Goal: Information Seeking & Learning: Learn about a topic

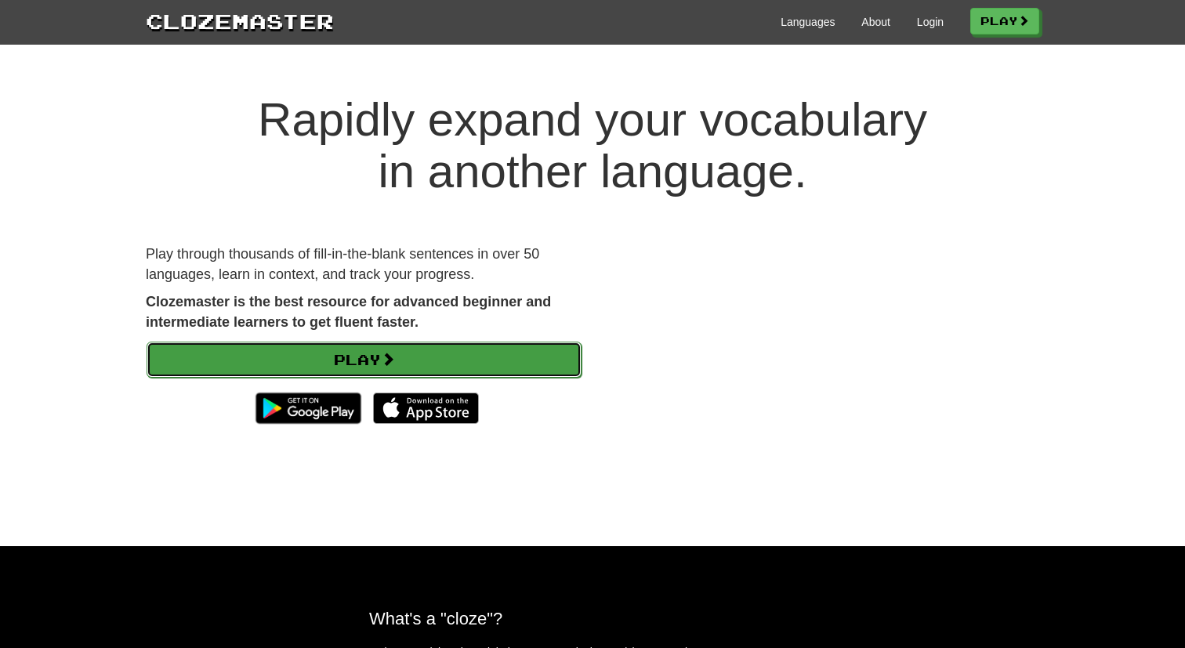
click at [367, 350] on link "Play" at bounding box center [364, 360] width 435 height 36
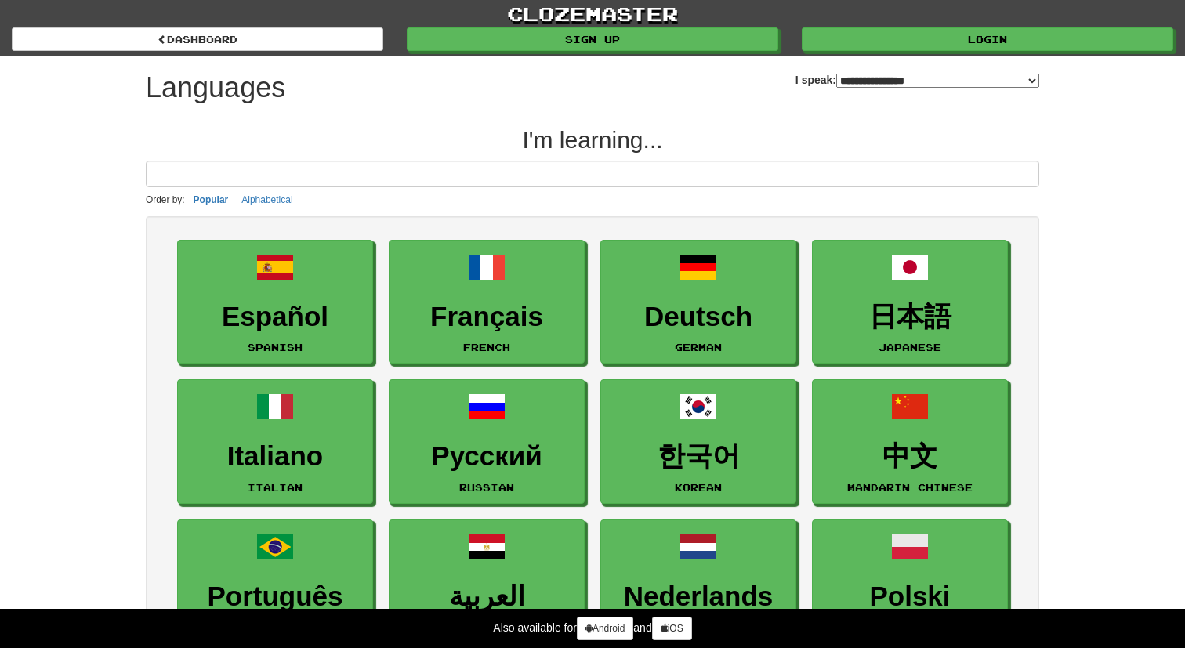
select select "*******"
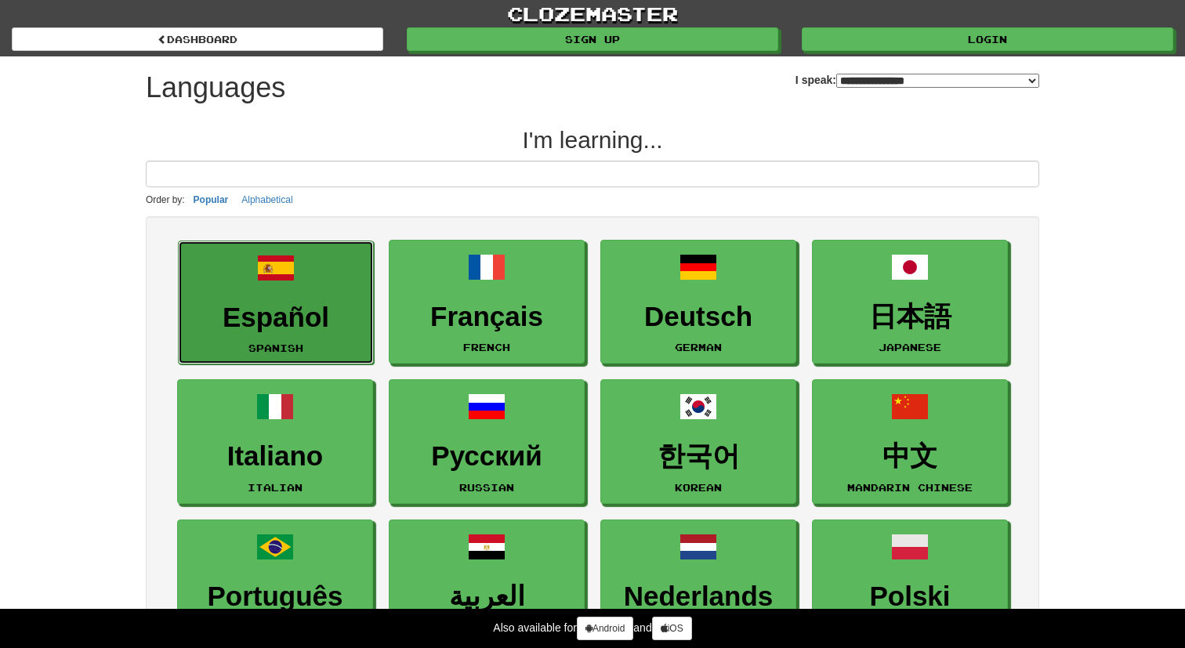
click at [341, 336] on link "Español Spanish" at bounding box center [276, 303] width 196 height 125
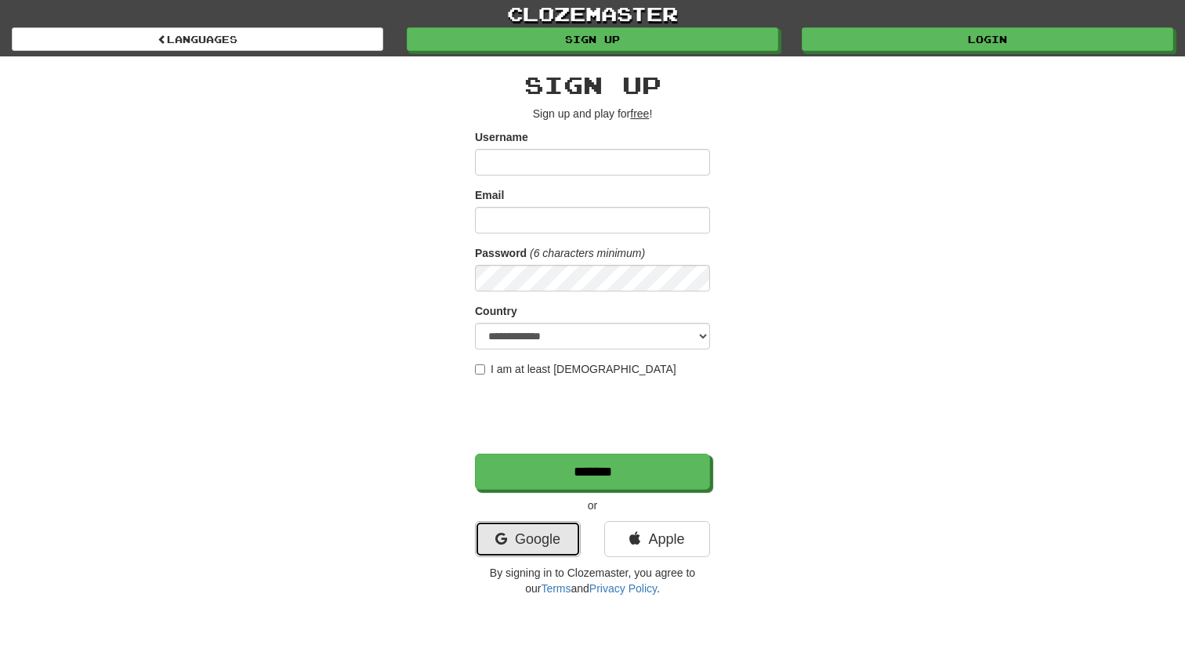
click at [525, 537] on link "Google" at bounding box center [528, 539] width 106 height 36
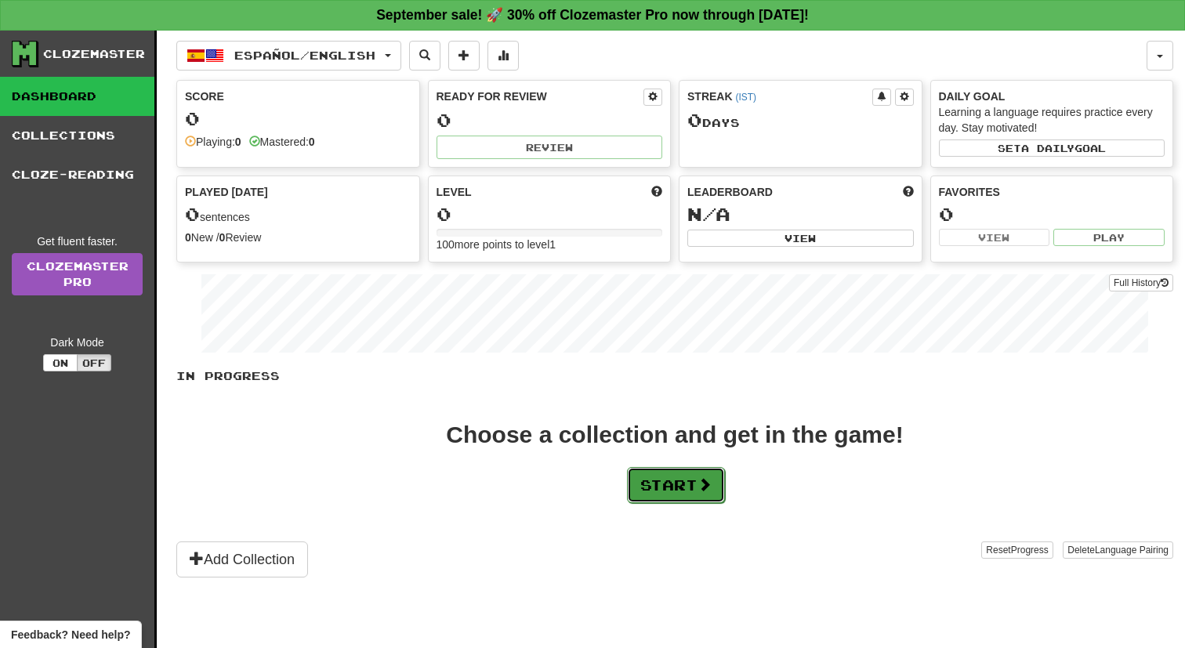
click at [695, 488] on button "Start" at bounding box center [676, 485] width 98 height 36
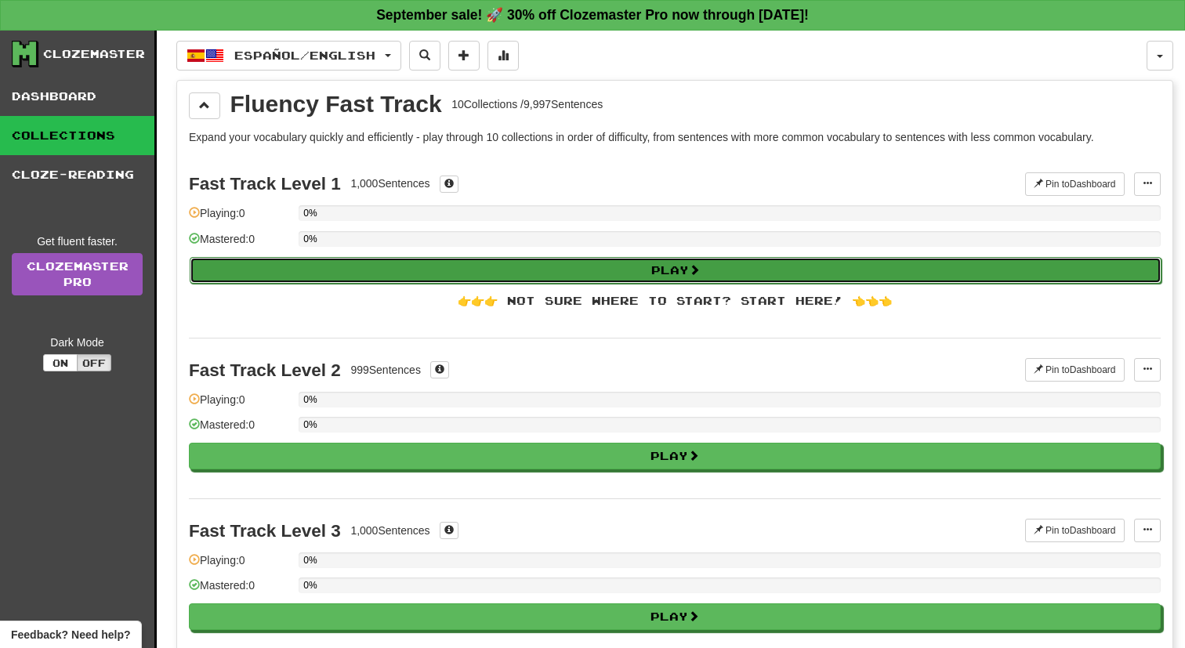
click at [594, 266] on button "Play" at bounding box center [676, 270] width 972 height 27
select select "**"
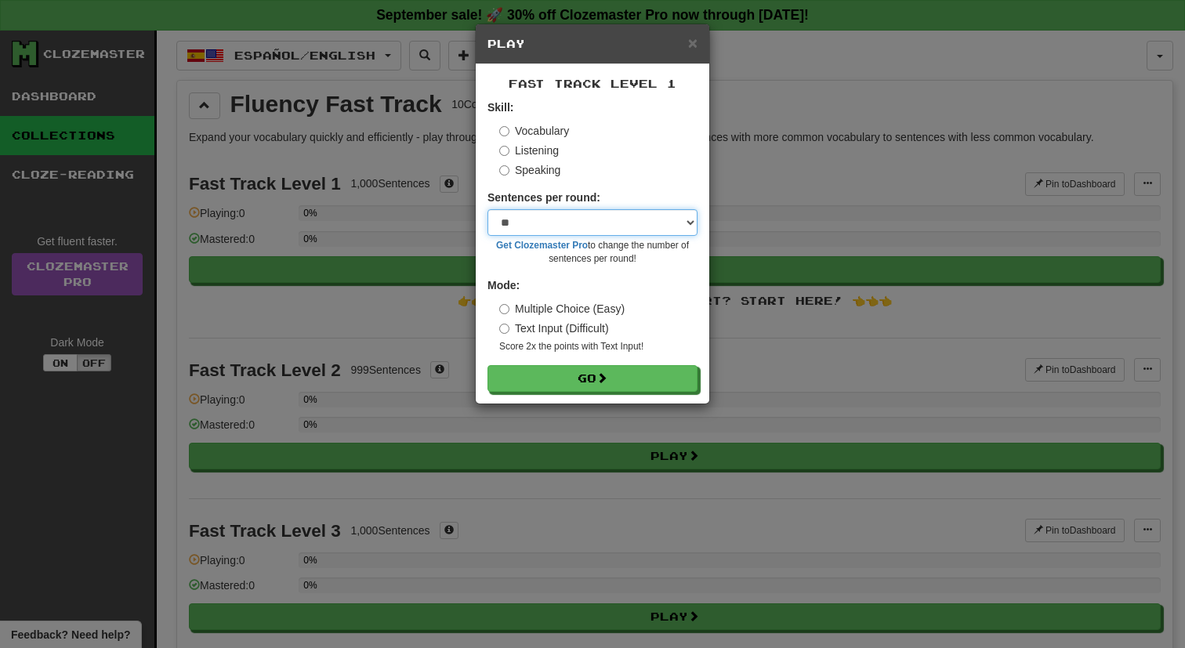
click at [574, 227] on select "* ** ** ** ** ** *** ********" at bounding box center [593, 222] width 210 height 27
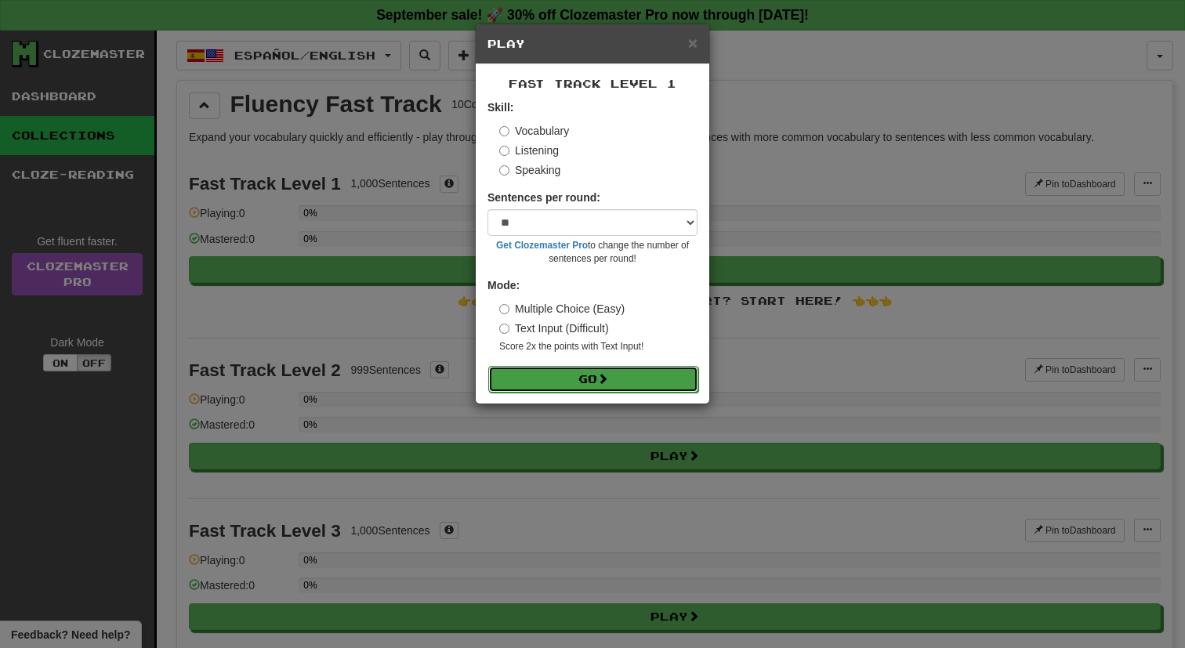
click at [603, 383] on span at bounding box center [602, 378] width 11 height 11
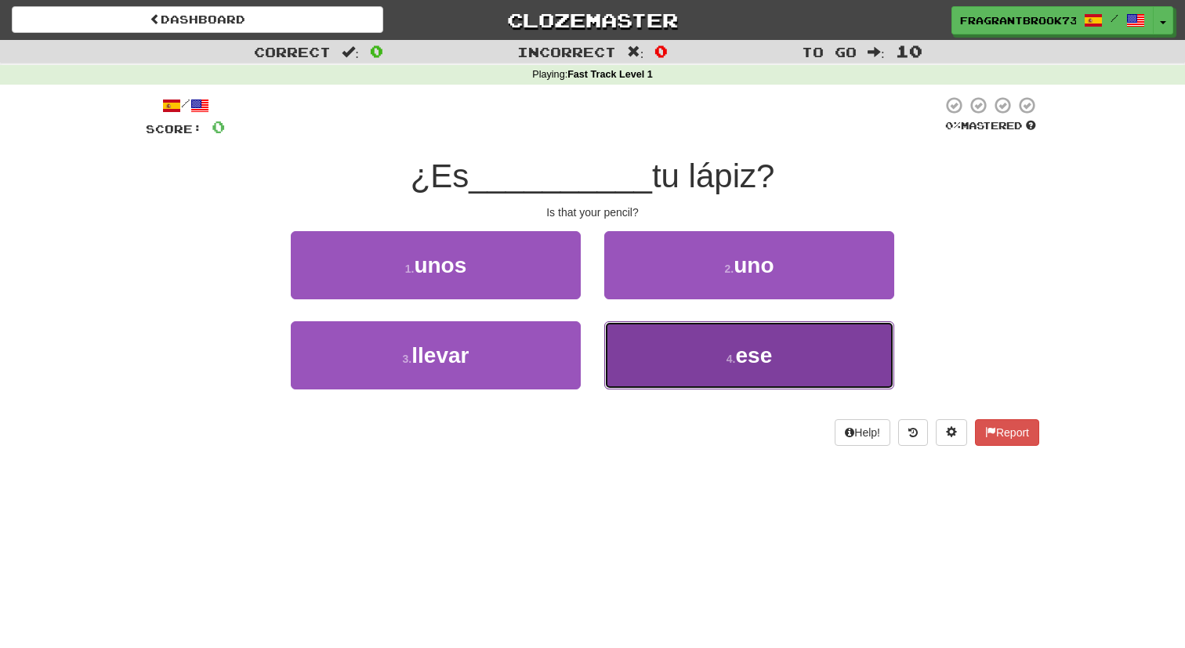
click at [651, 361] on button "4 . ese" at bounding box center [749, 355] width 290 height 68
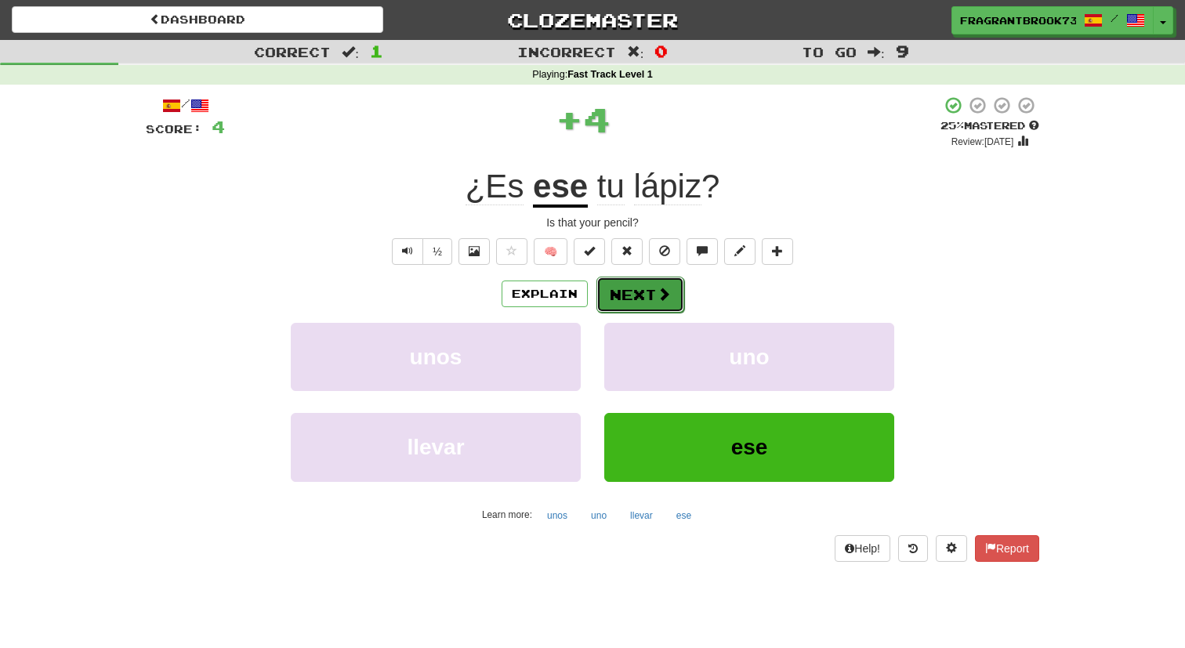
click at [657, 294] on span at bounding box center [664, 294] width 14 height 14
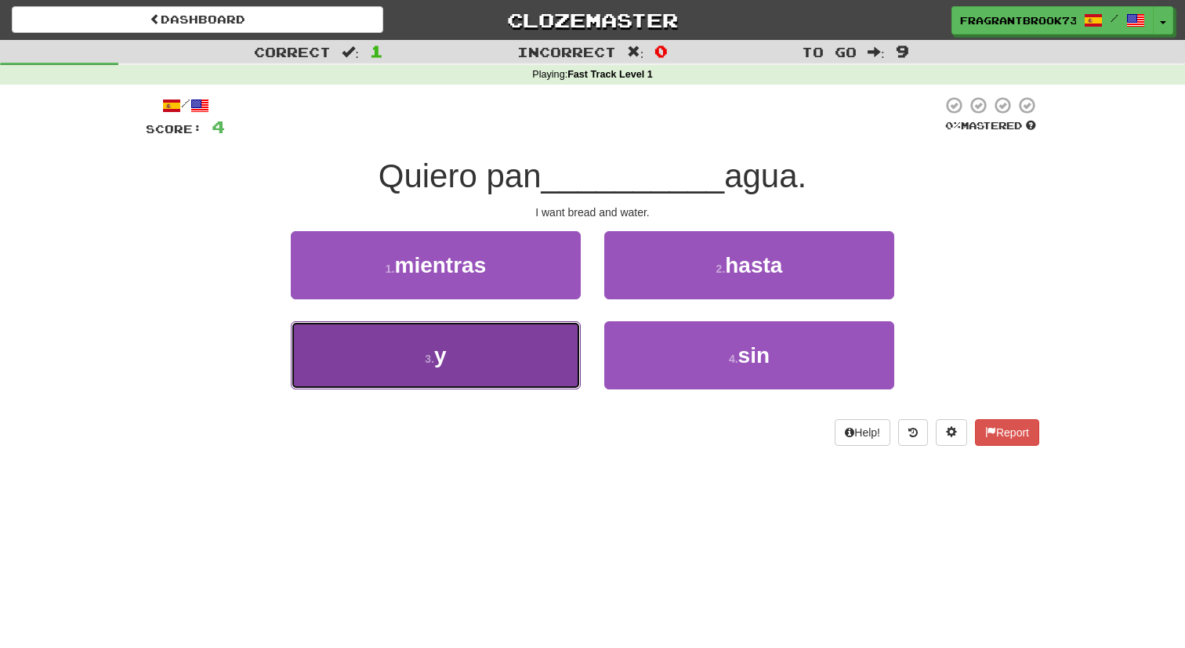
click at [520, 362] on button "3 . y" at bounding box center [436, 355] width 290 height 68
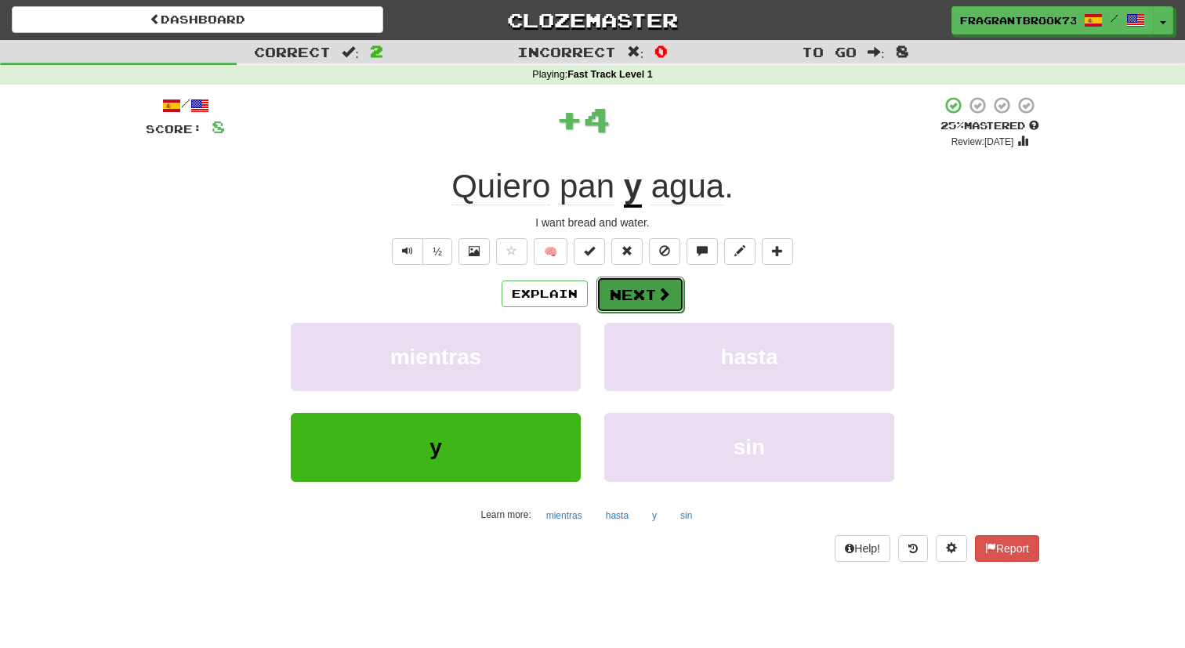
click at [636, 291] on button "Next" at bounding box center [641, 295] width 88 height 36
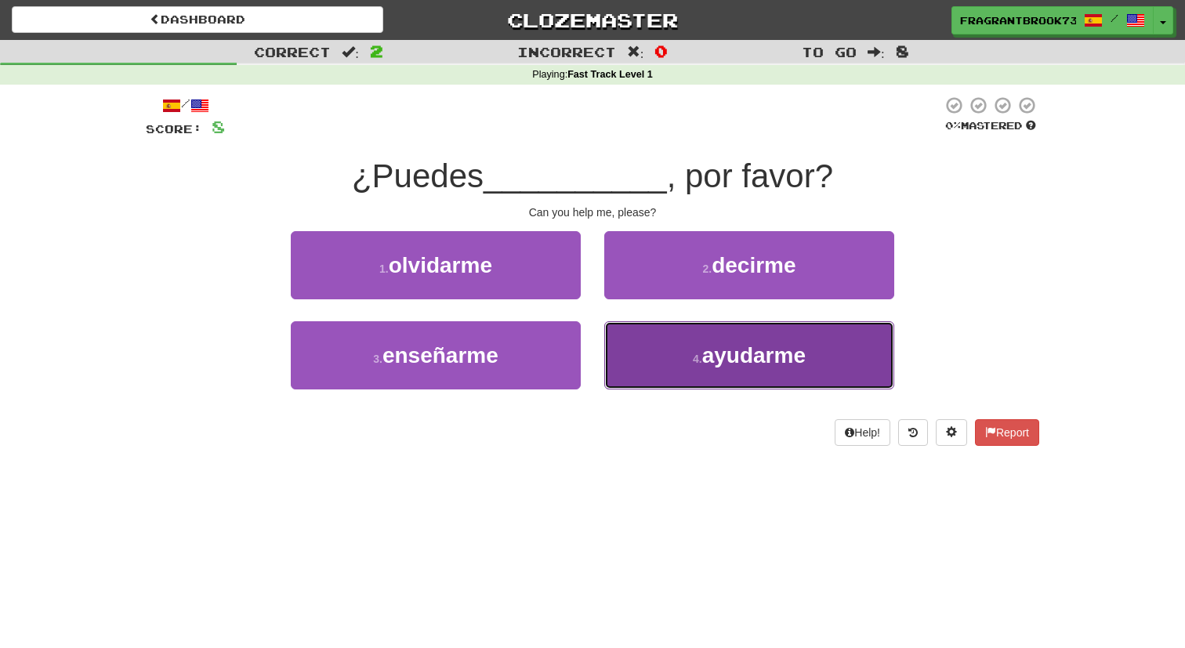
click at [689, 362] on button "4 . ayudarme" at bounding box center [749, 355] width 290 height 68
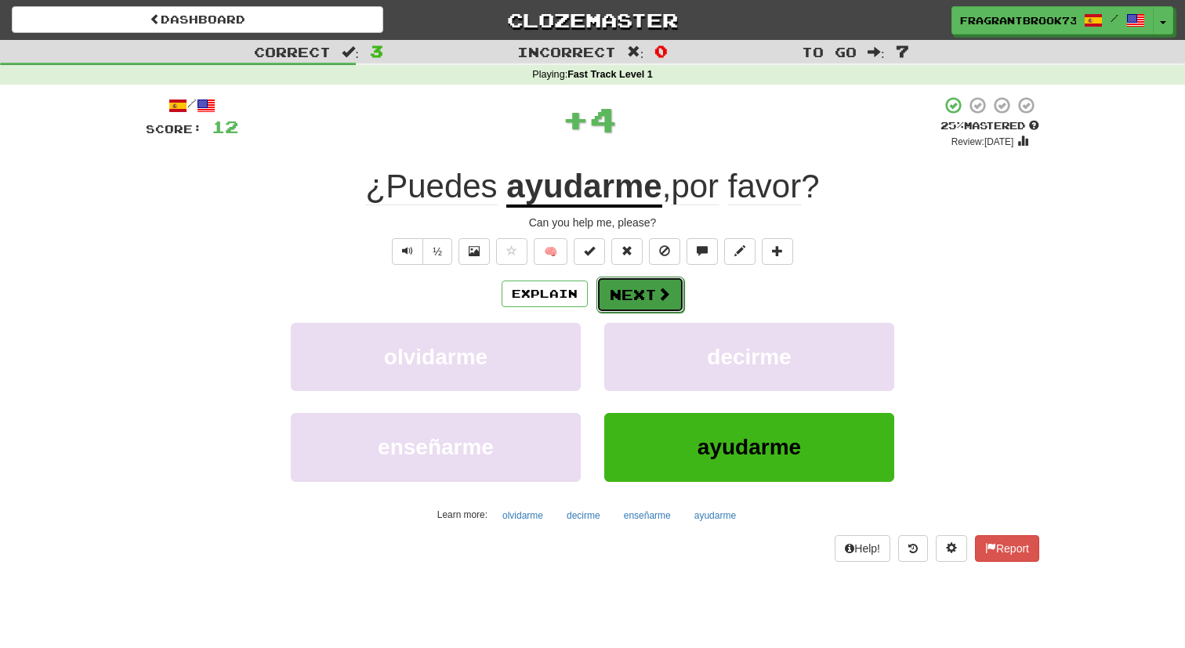
click at [628, 301] on button "Next" at bounding box center [641, 295] width 88 height 36
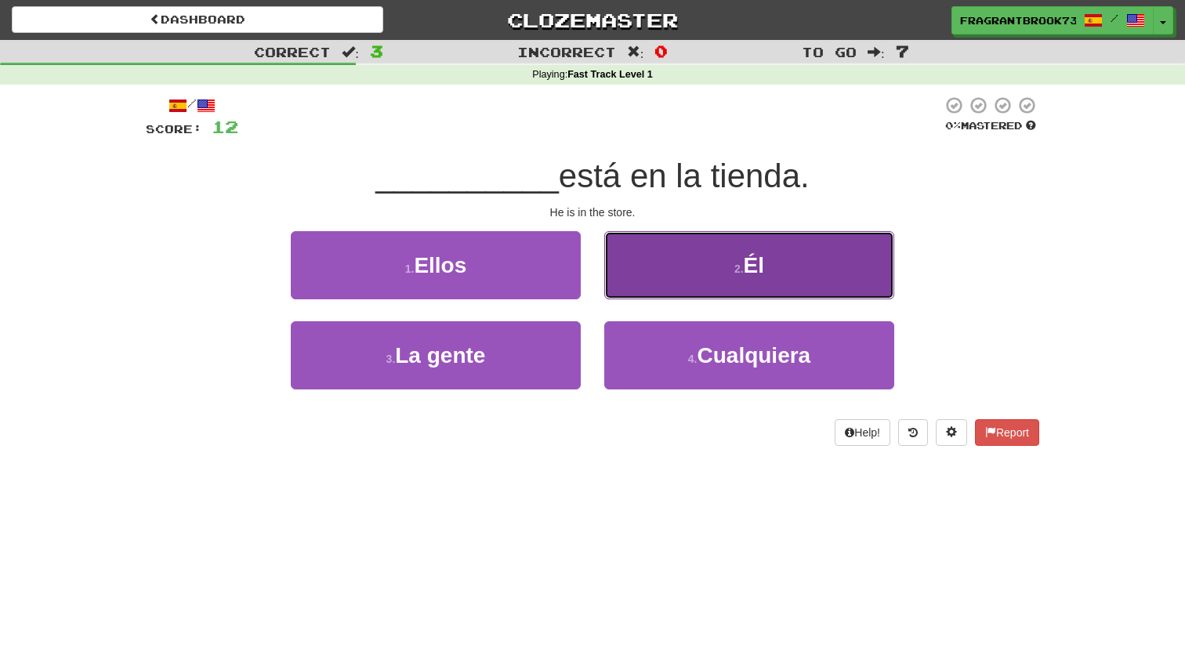
click at [676, 259] on button "2 . Él" at bounding box center [749, 265] width 290 height 68
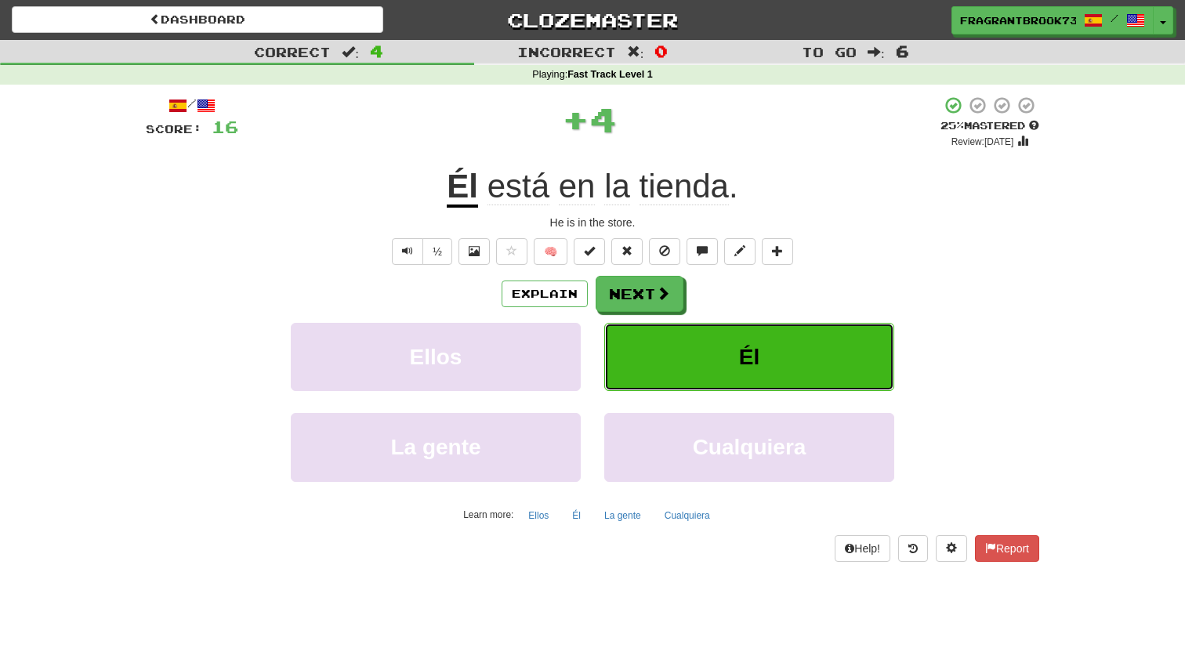
click at [652, 359] on button "Él" at bounding box center [749, 357] width 290 height 68
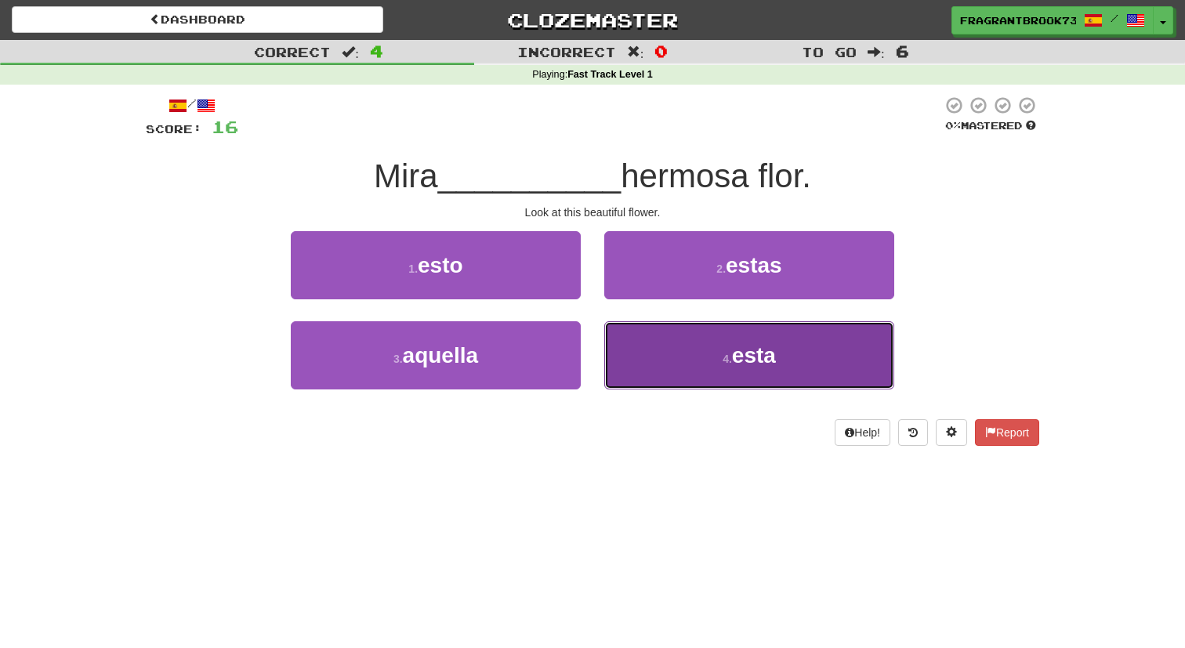
click at [710, 344] on button "4 . esta" at bounding box center [749, 355] width 290 height 68
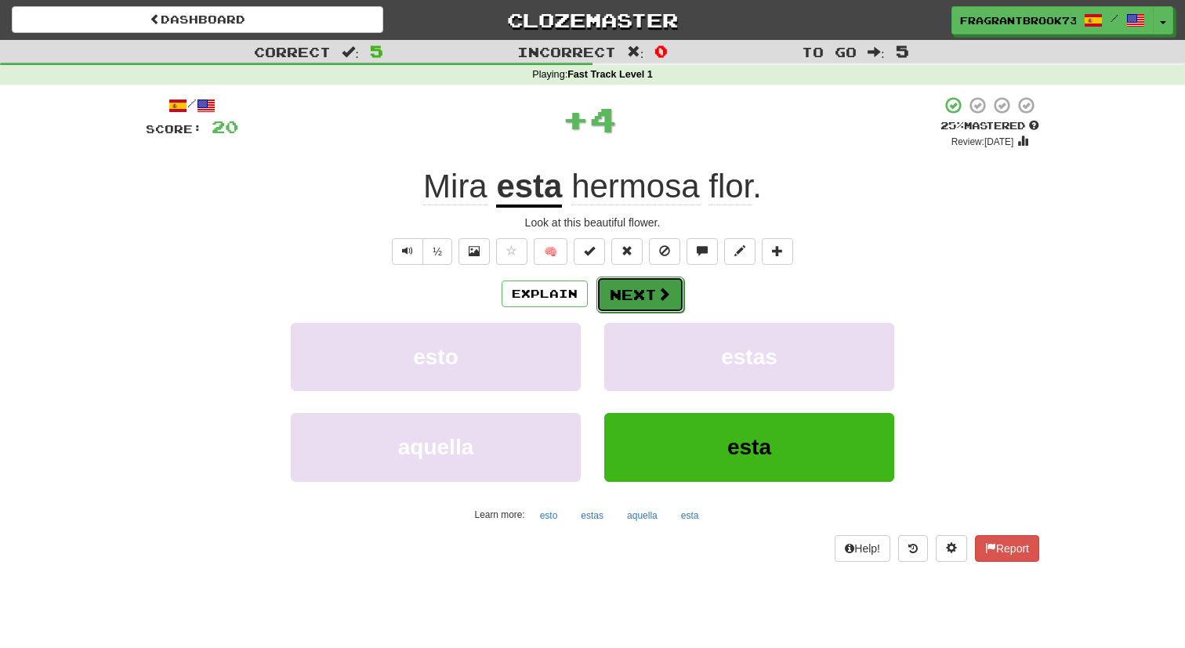
click at [657, 289] on span at bounding box center [664, 294] width 14 height 14
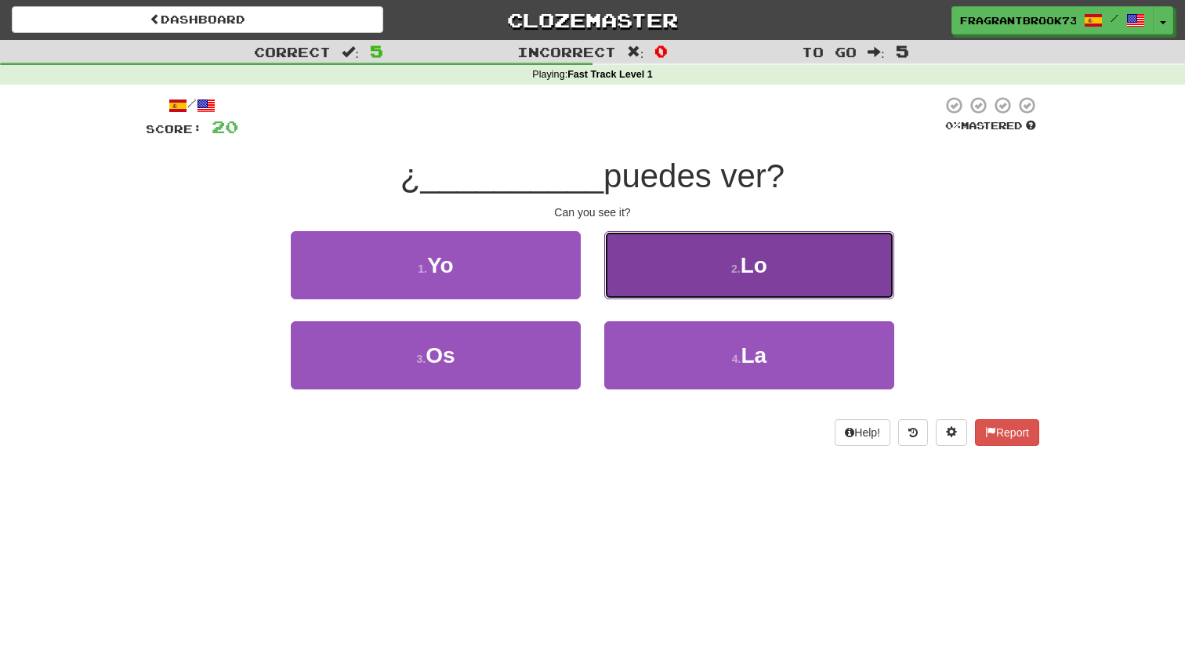
click at [744, 283] on button "2 . Lo" at bounding box center [749, 265] width 290 height 68
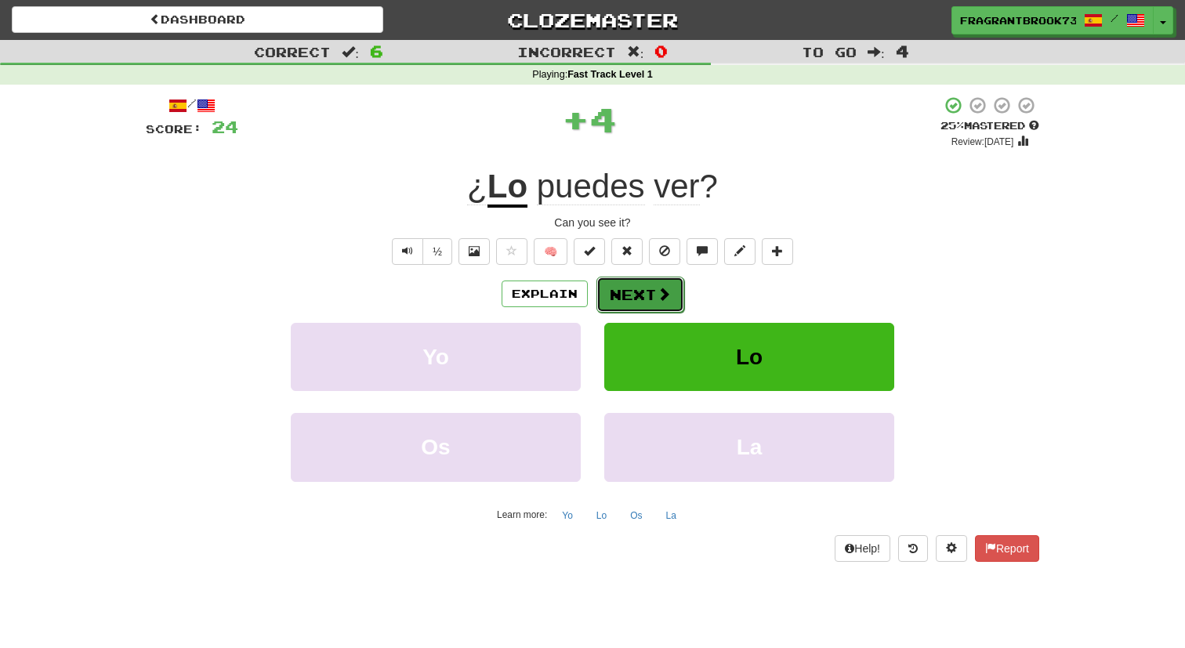
click at [643, 301] on button "Next" at bounding box center [641, 295] width 88 height 36
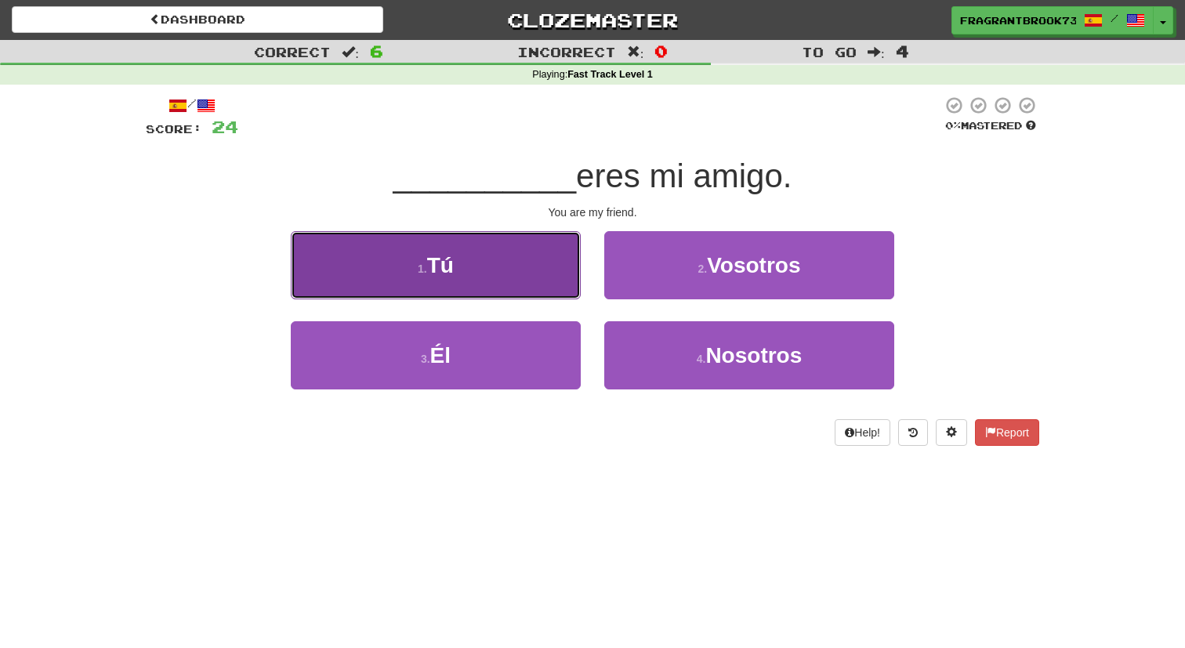
click at [509, 276] on button "1 . Tú" at bounding box center [436, 265] width 290 height 68
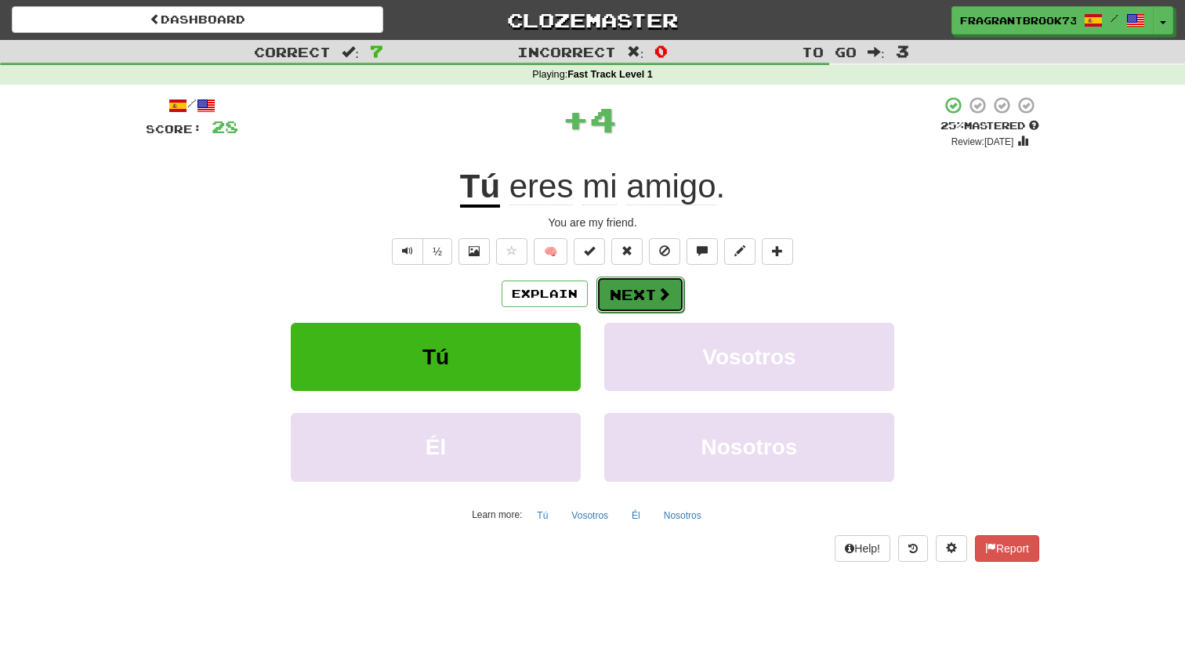
click at [642, 283] on button "Next" at bounding box center [641, 295] width 88 height 36
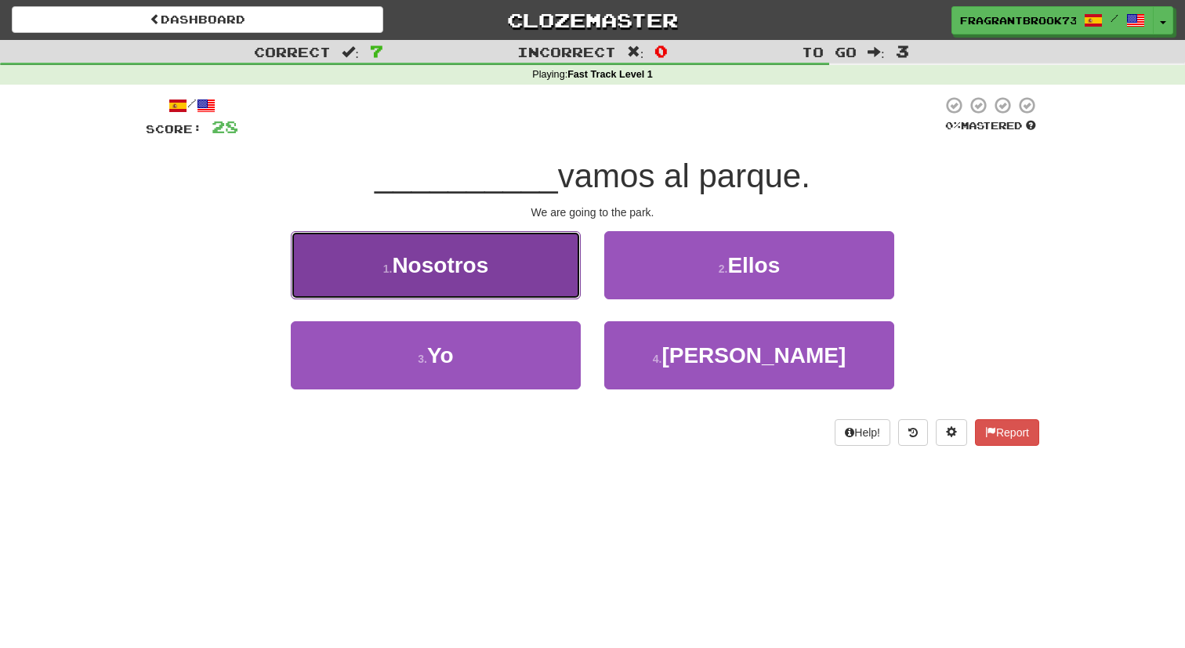
click at [531, 276] on button "1 . Nosotros" at bounding box center [436, 265] width 290 height 68
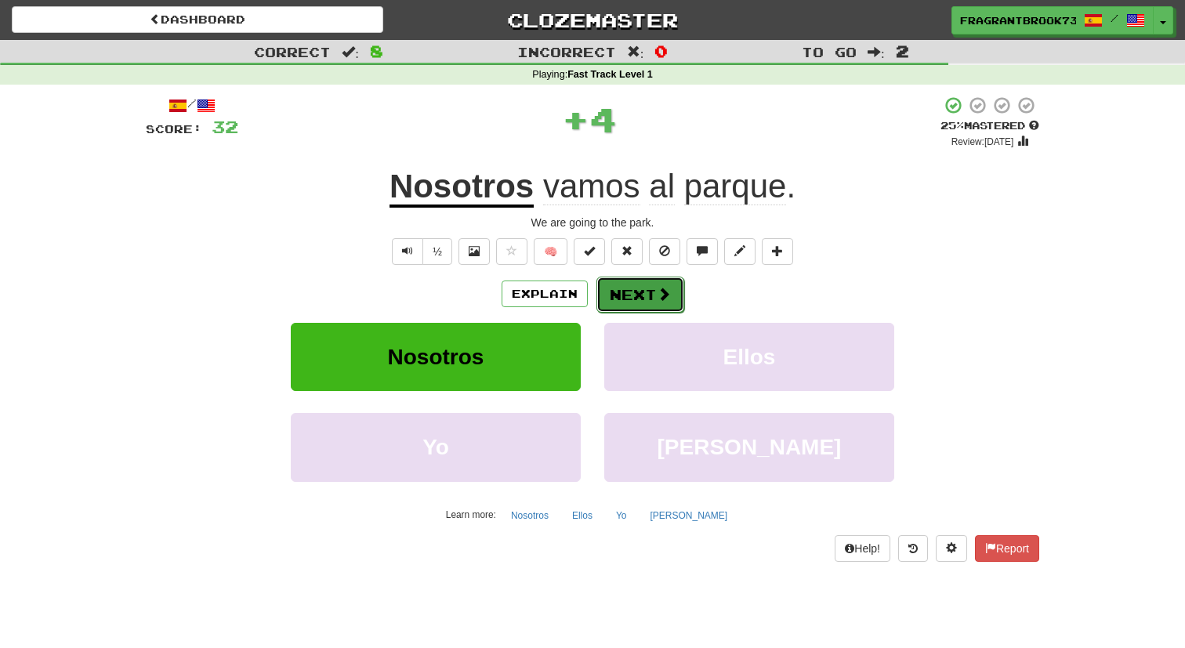
click at [630, 284] on button "Next" at bounding box center [641, 295] width 88 height 36
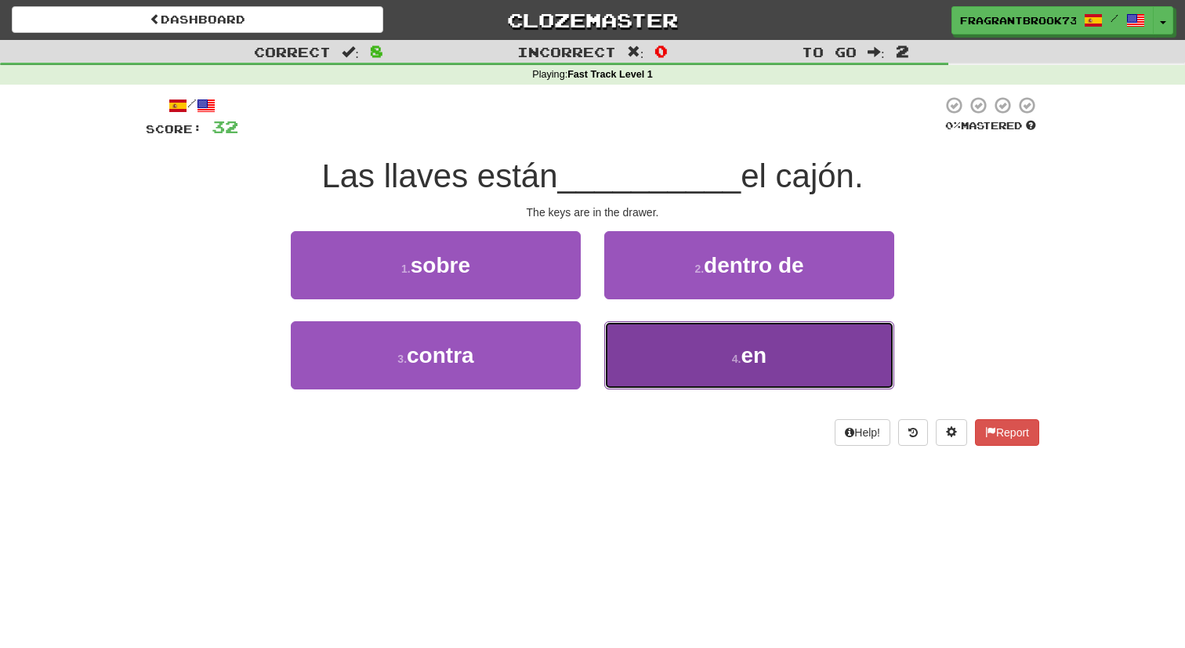
click at [621, 345] on button "4 . en" at bounding box center [749, 355] width 290 height 68
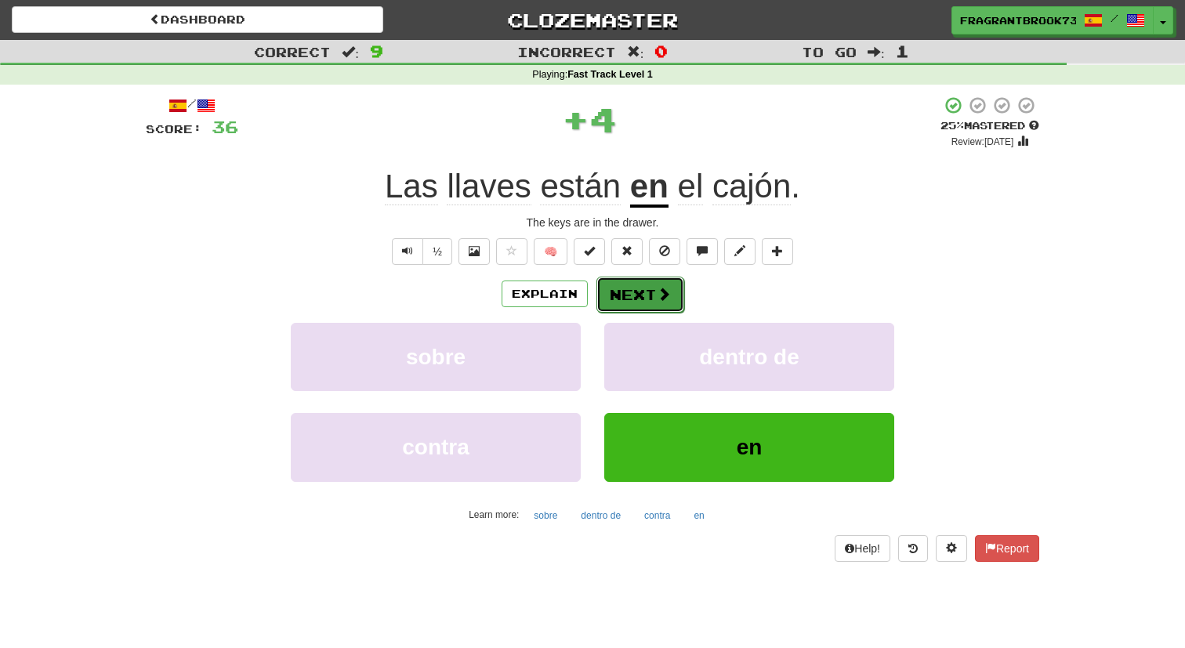
click at [654, 290] on button "Next" at bounding box center [641, 295] width 88 height 36
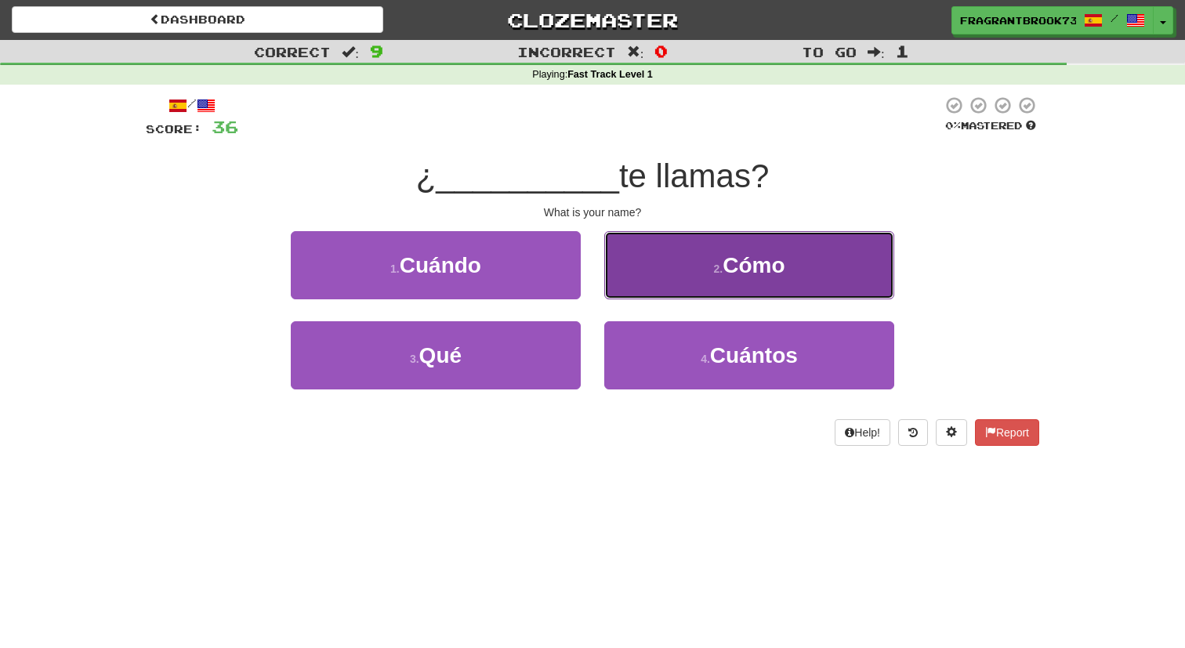
click at [740, 276] on span "Cómo" at bounding box center [754, 265] width 62 height 24
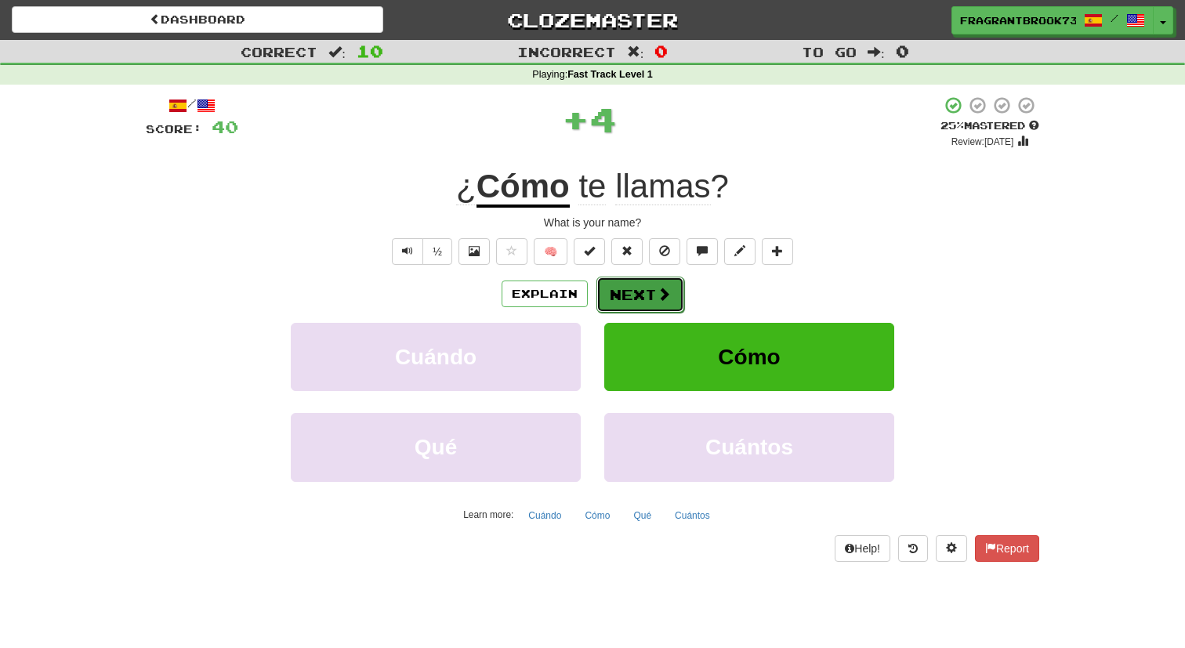
click at [659, 292] on span at bounding box center [664, 294] width 14 height 14
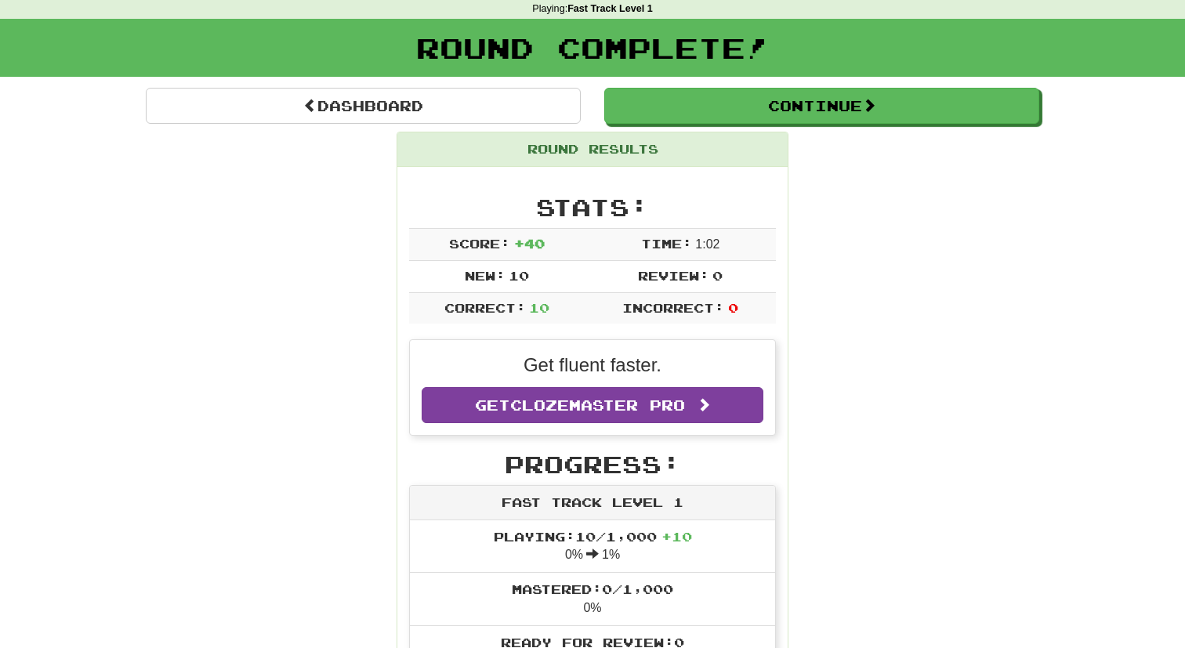
scroll to position [95, 0]
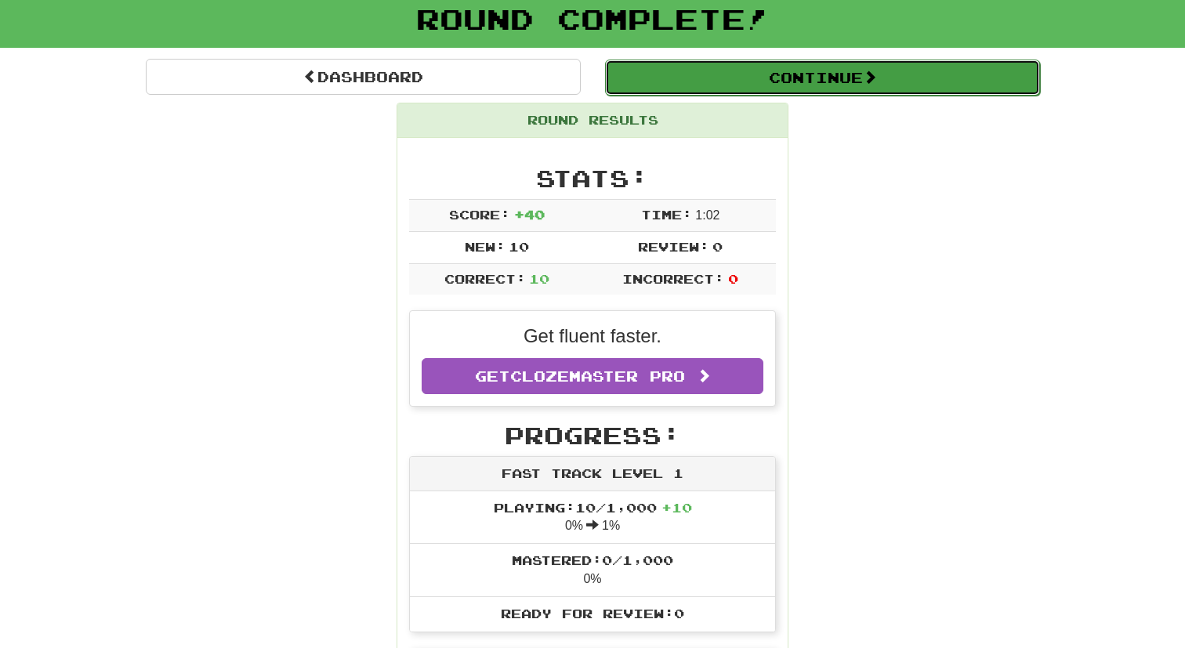
click at [808, 87] on button "Continue" at bounding box center [822, 78] width 435 height 36
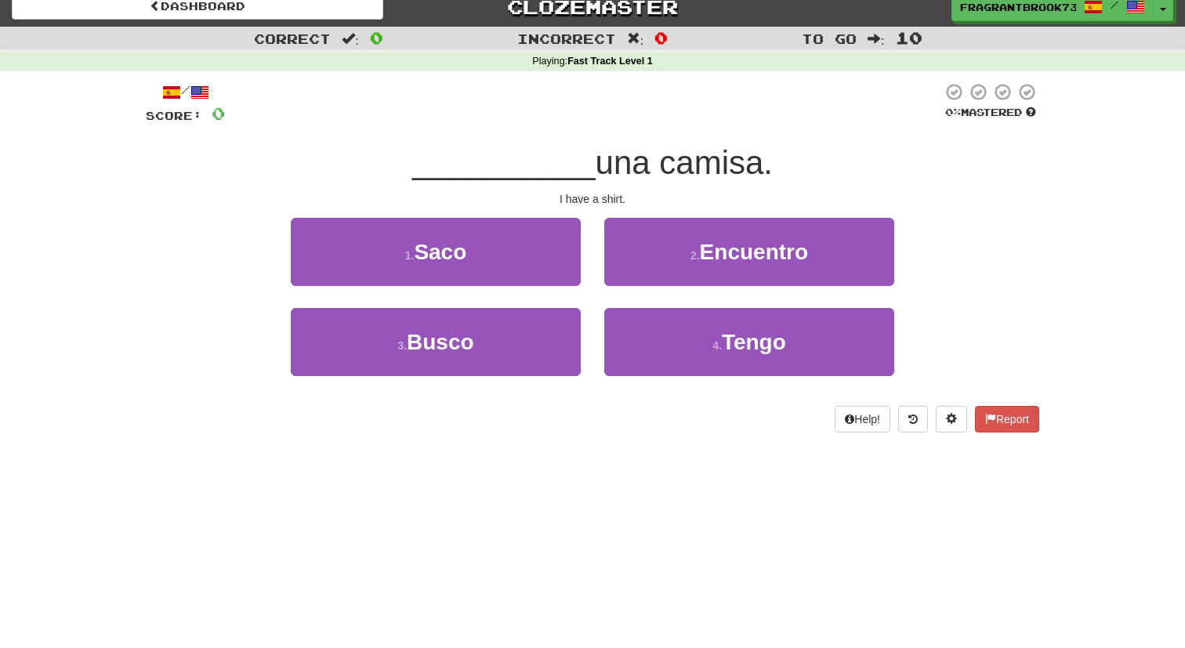
scroll to position [0, 0]
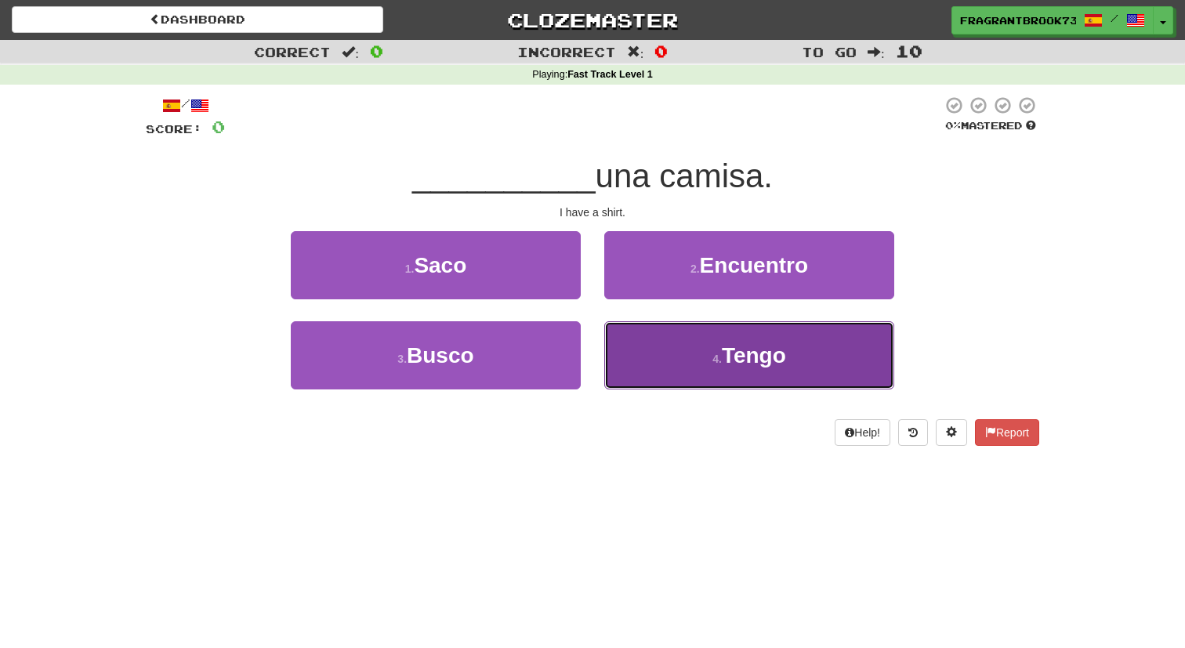
click at [654, 370] on button "4 . Tengo" at bounding box center [749, 355] width 290 height 68
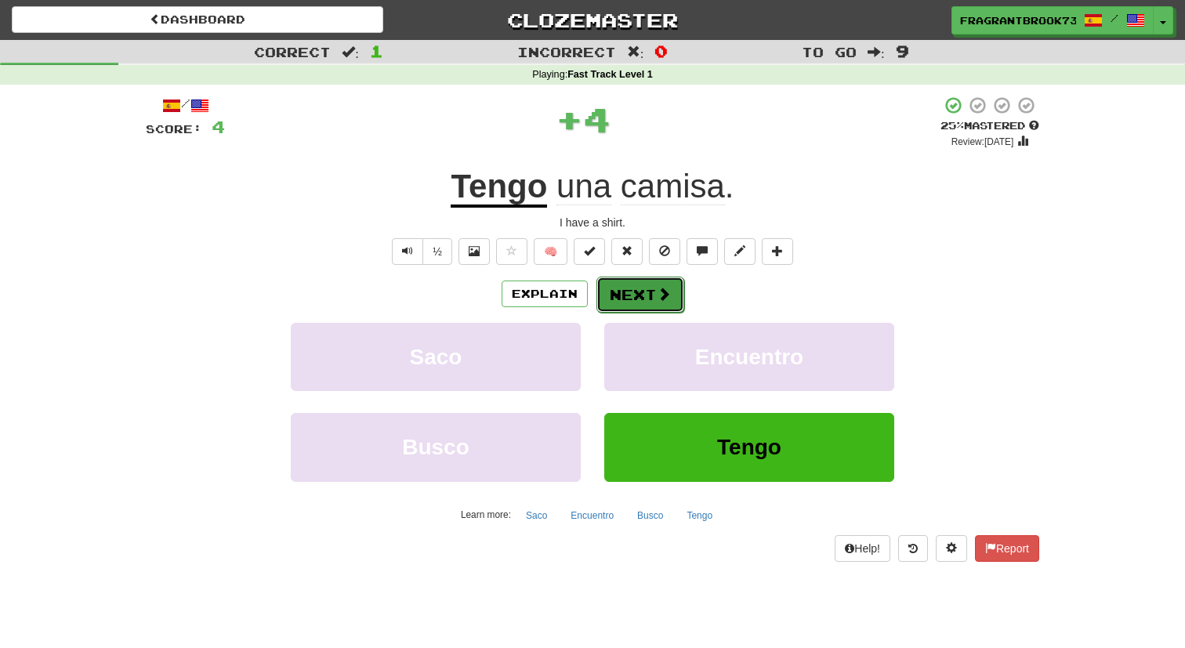
click at [642, 296] on button "Next" at bounding box center [641, 295] width 88 height 36
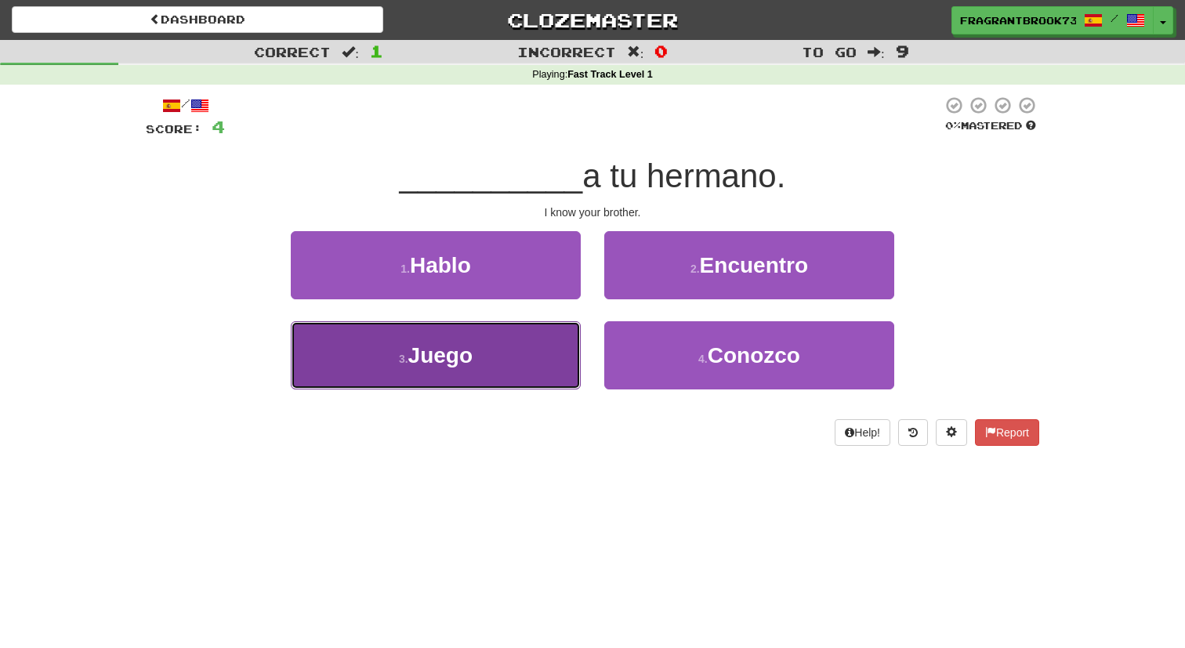
click at [514, 350] on button "3 . Juego" at bounding box center [436, 355] width 290 height 68
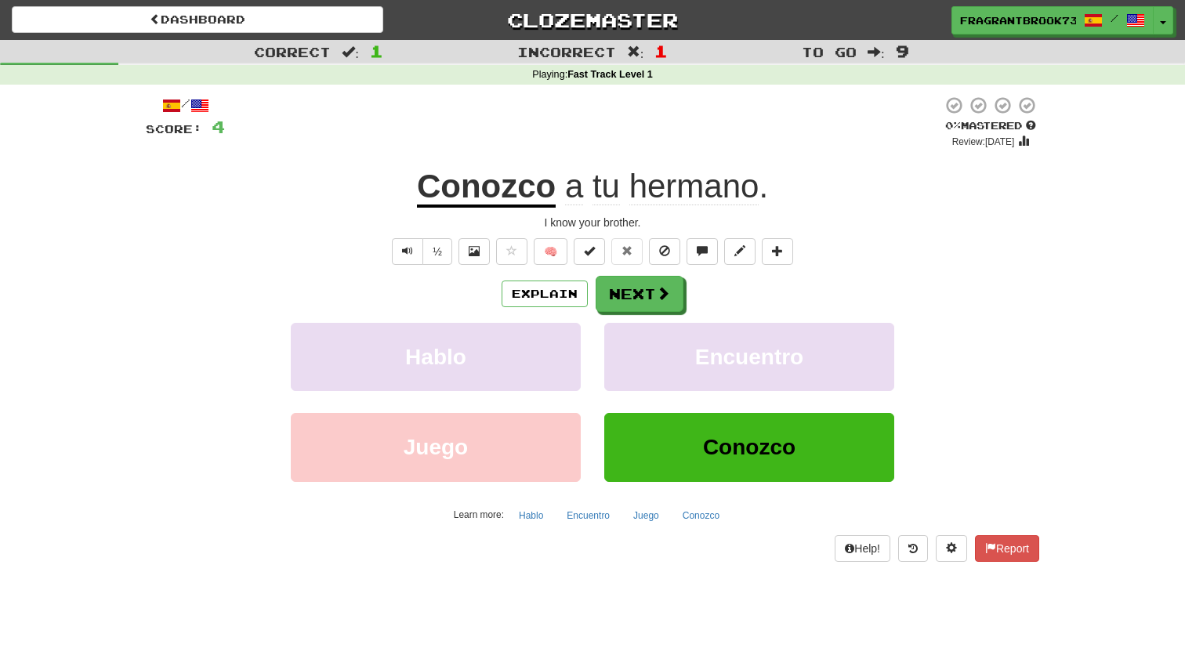
click at [518, 185] on u "Conozco" at bounding box center [486, 188] width 139 height 40
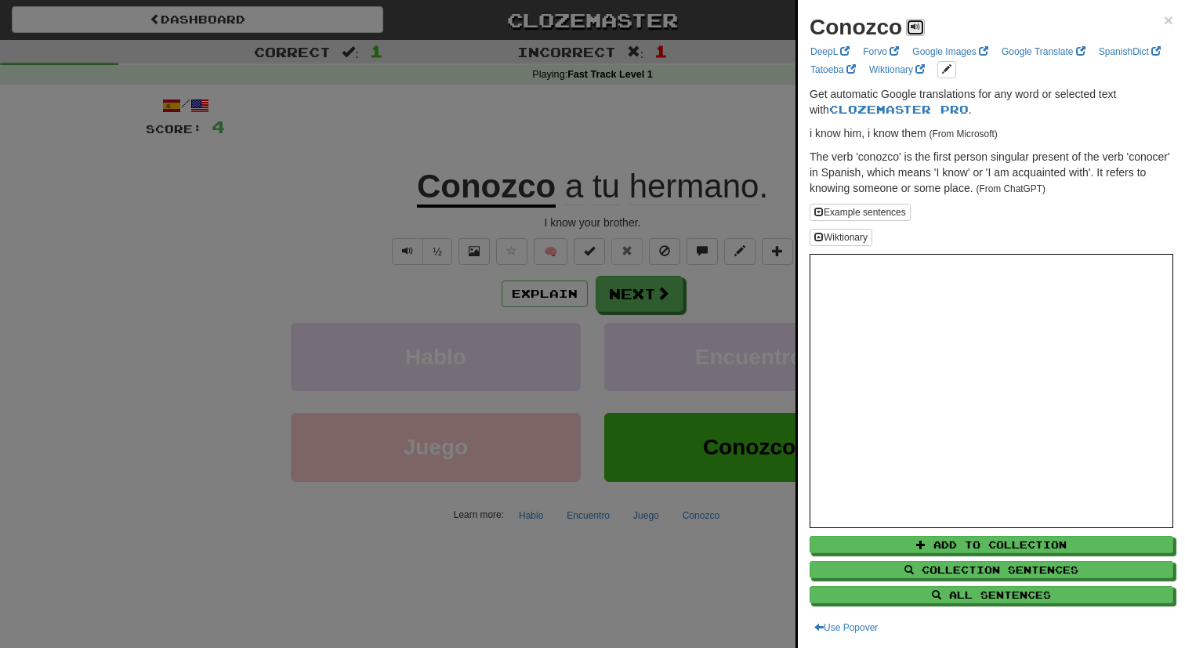
click at [917, 19] on button at bounding box center [915, 27] width 19 height 17
click at [913, 19] on button at bounding box center [915, 27] width 19 height 17
click at [911, 27] on button at bounding box center [915, 27] width 19 height 17
click at [646, 223] on div at bounding box center [592, 324] width 1185 height 648
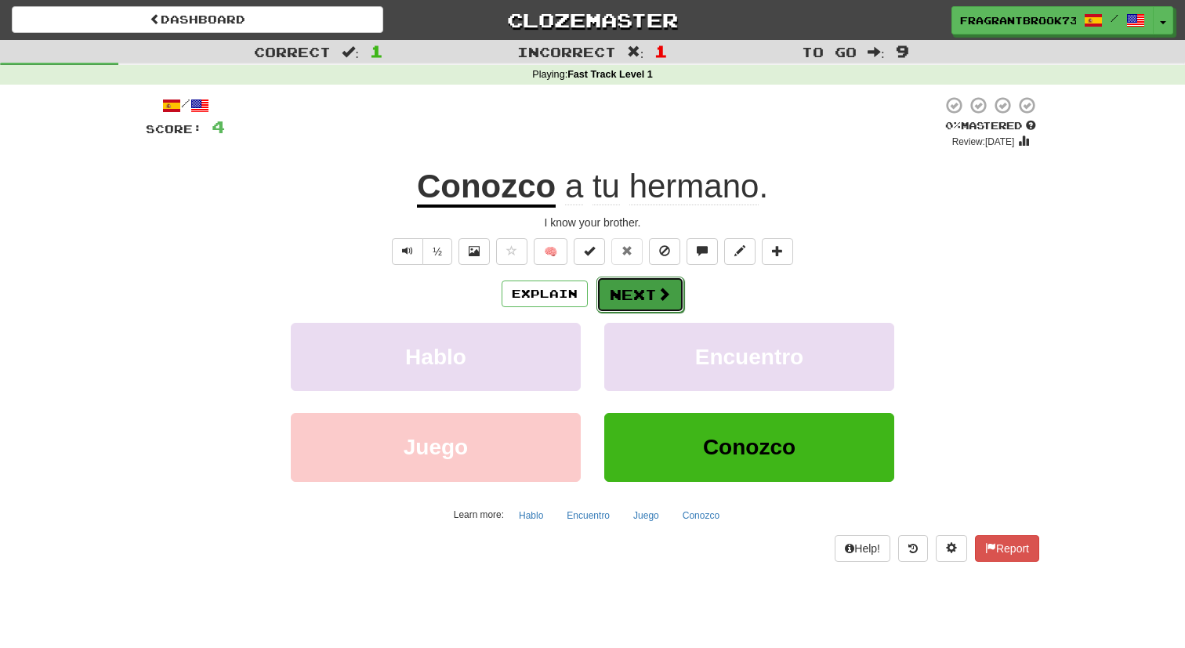
click at [632, 286] on button "Next" at bounding box center [641, 295] width 88 height 36
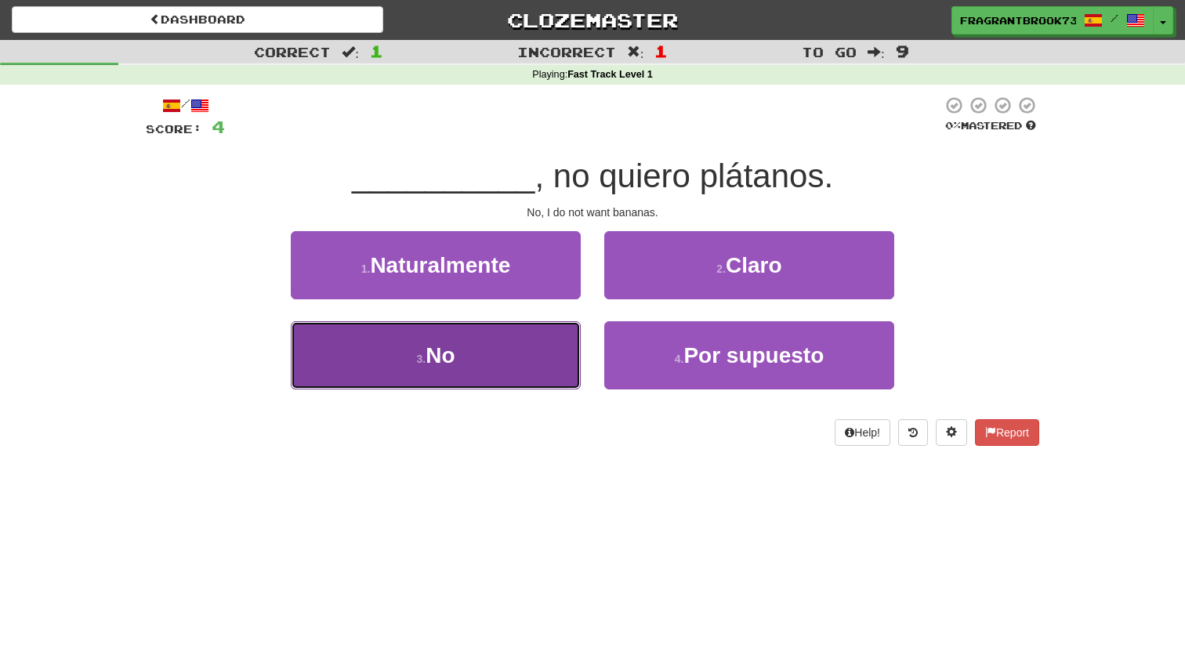
click at [521, 346] on button "3 . No" at bounding box center [436, 355] width 290 height 68
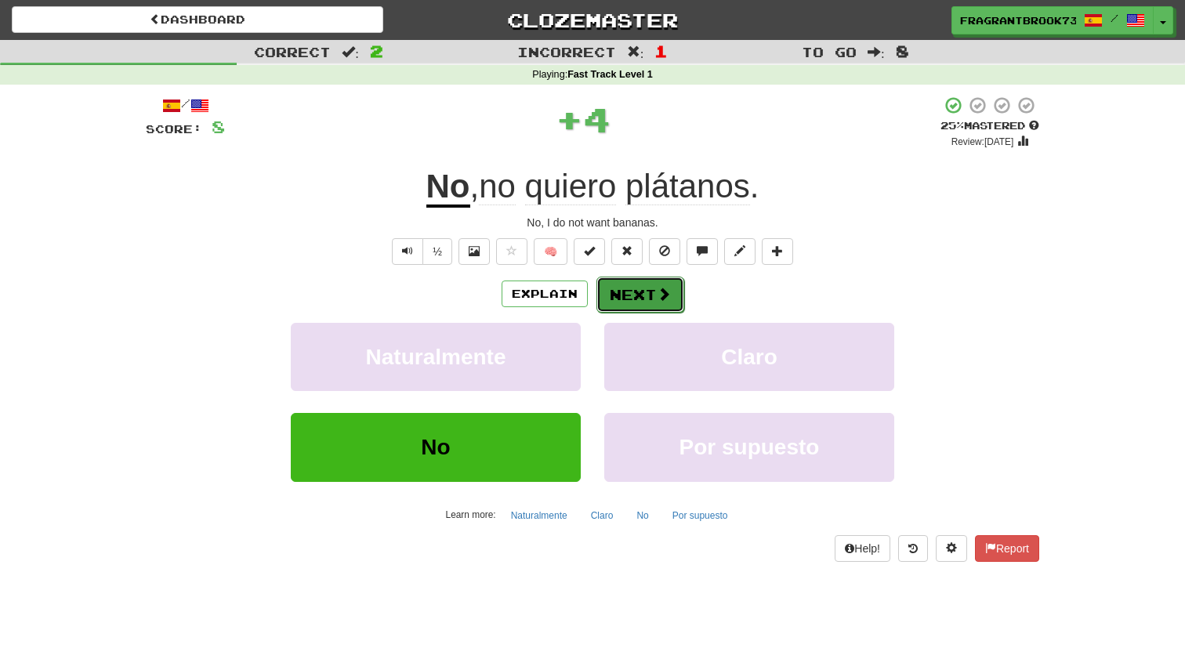
click at [626, 287] on button "Next" at bounding box center [641, 295] width 88 height 36
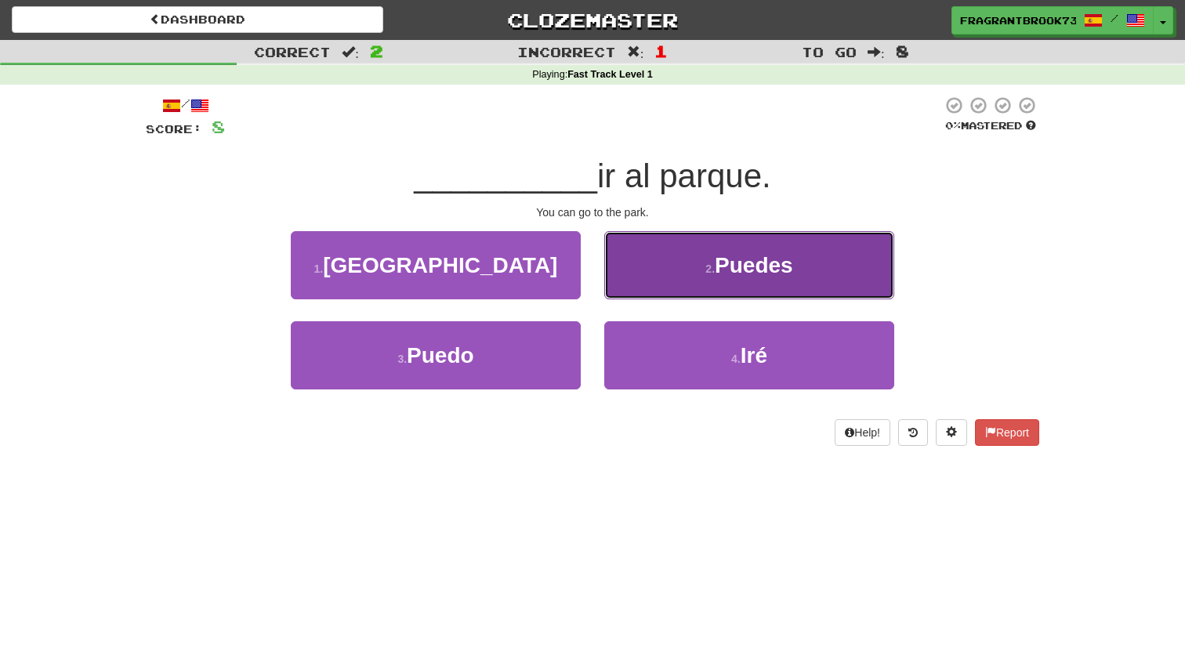
click at [738, 275] on span "Puedes" at bounding box center [754, 265] width 78 height 24
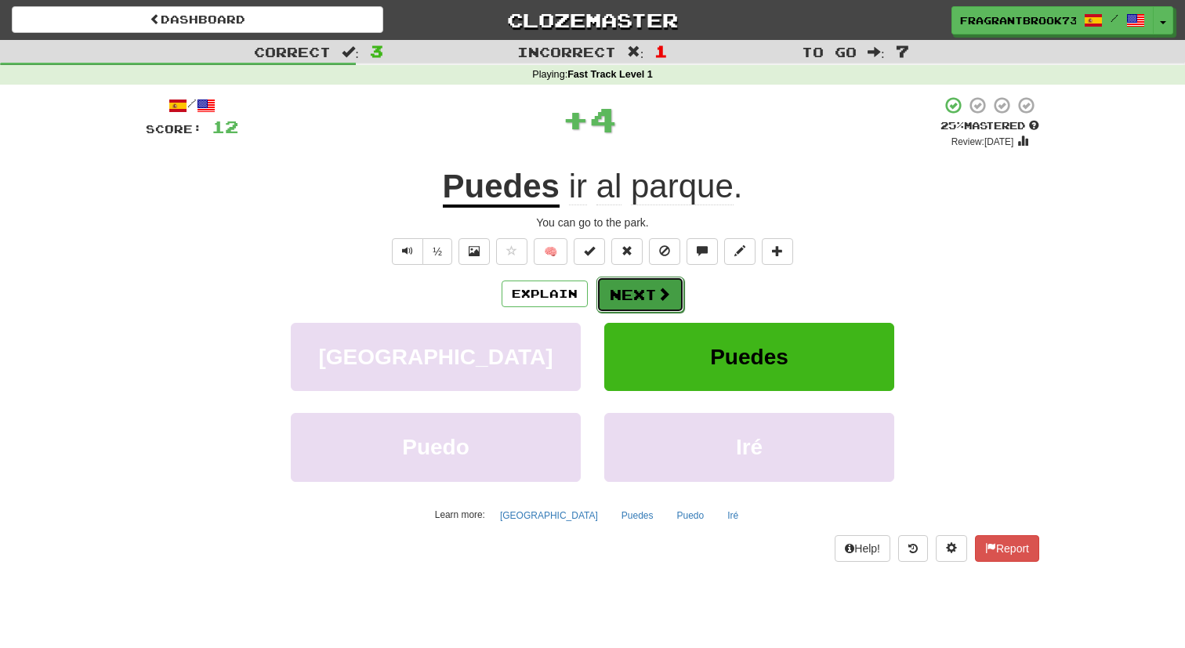
click at [657, 295] on span at bounding box center [664, 294] width 14 height 14
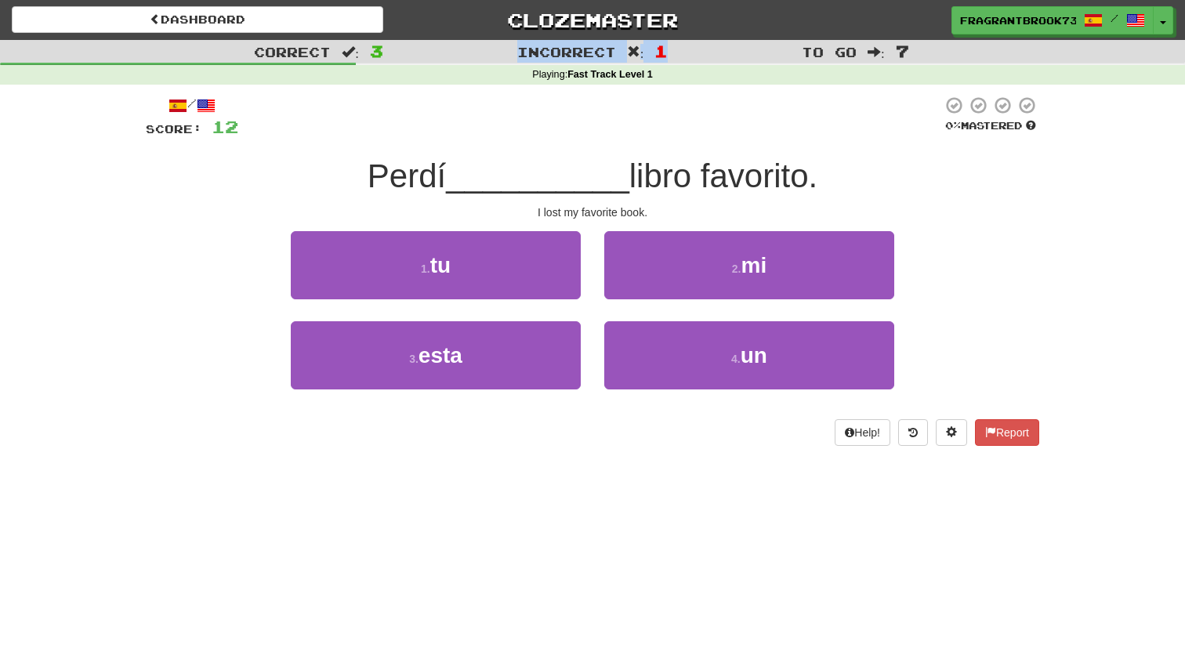
drag, startPoint x: 685, startPoint y: 45, endPoint x: 514, endPoint y: 51, distance: 171.0
click at [514, 51] on div "Incorrect : 1" at bounding box center [592, 51] width 395 height 23
click at [516, 51] on div "Incorrect : 1" at bounding box center [592, 51] width 395 height 23
click at [573, 71] on strong "Fast Track Level 1" at bounding box center [610, 74] width 85 height 11
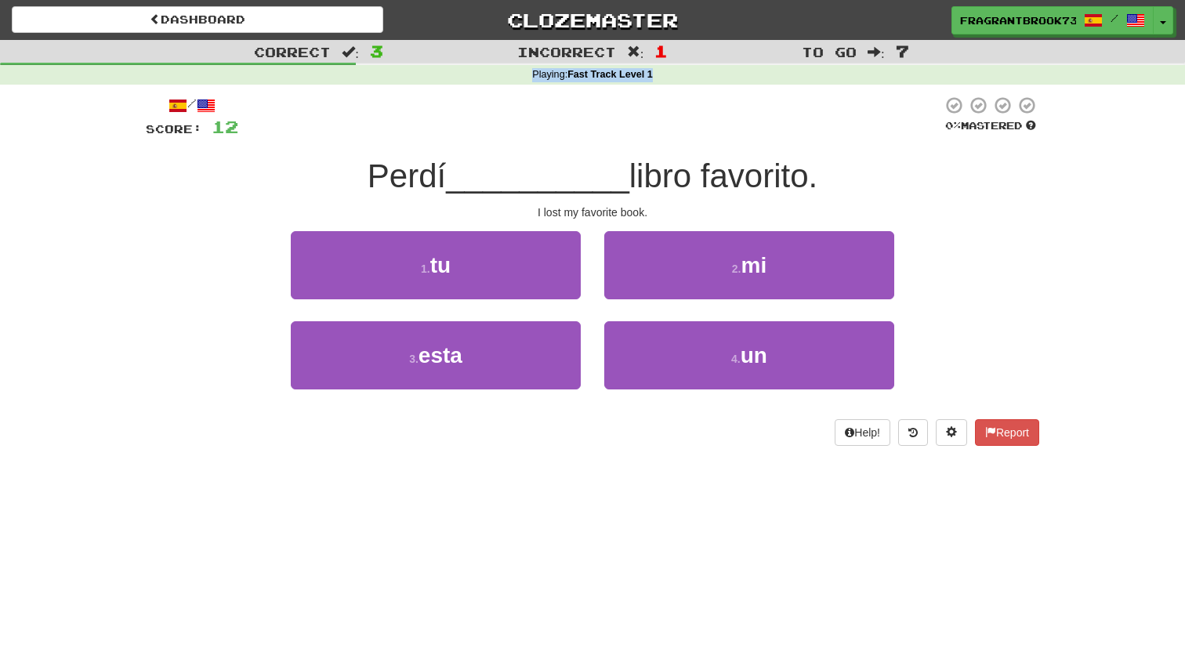
click at [573, 71] on strong "Fast Track Level 1" at bounding box center [610, 74] width 85 height 11
drag, startPoint x: 590, startPoint y: 73, endPoint x: 571, endPoint y: 74, distance: 19.7
click at [571, 74] on strong "Fast Track Level 1" at bounding box center [610, 74] width 85 height 11
click at [573, 74] on strong "Fast Track Level 1" at bounding box center [610, 74] width 85 height 11
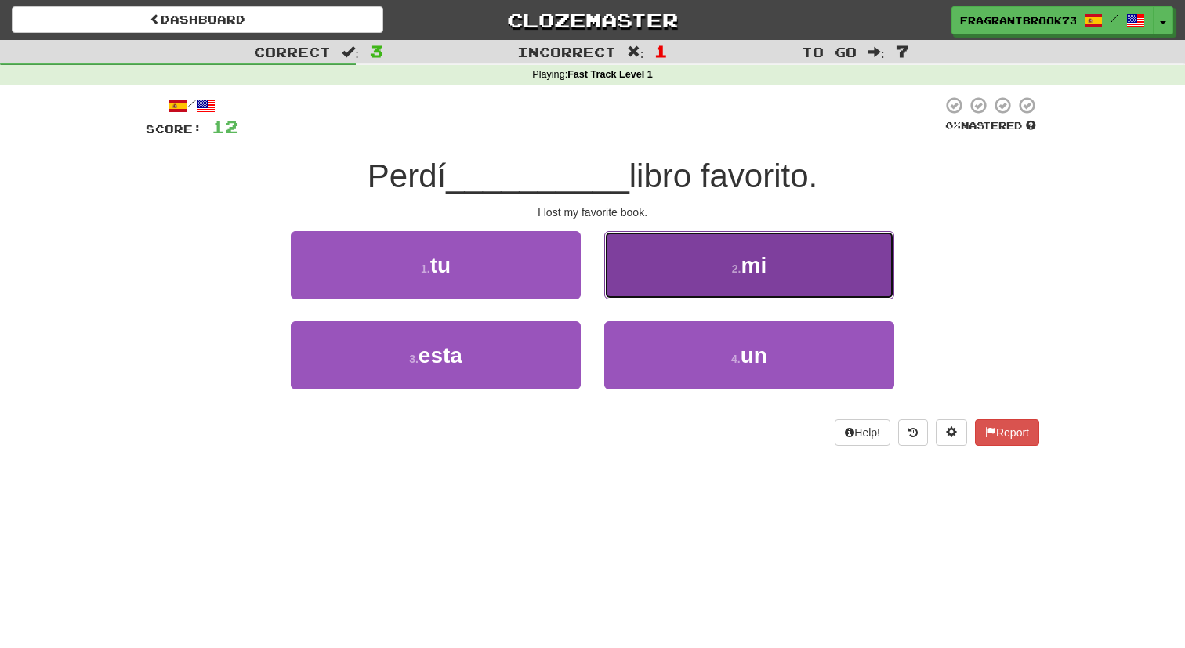
click at [686, 289] on button "2 . mi" at bounding box center [749, 265] width 290 height 68
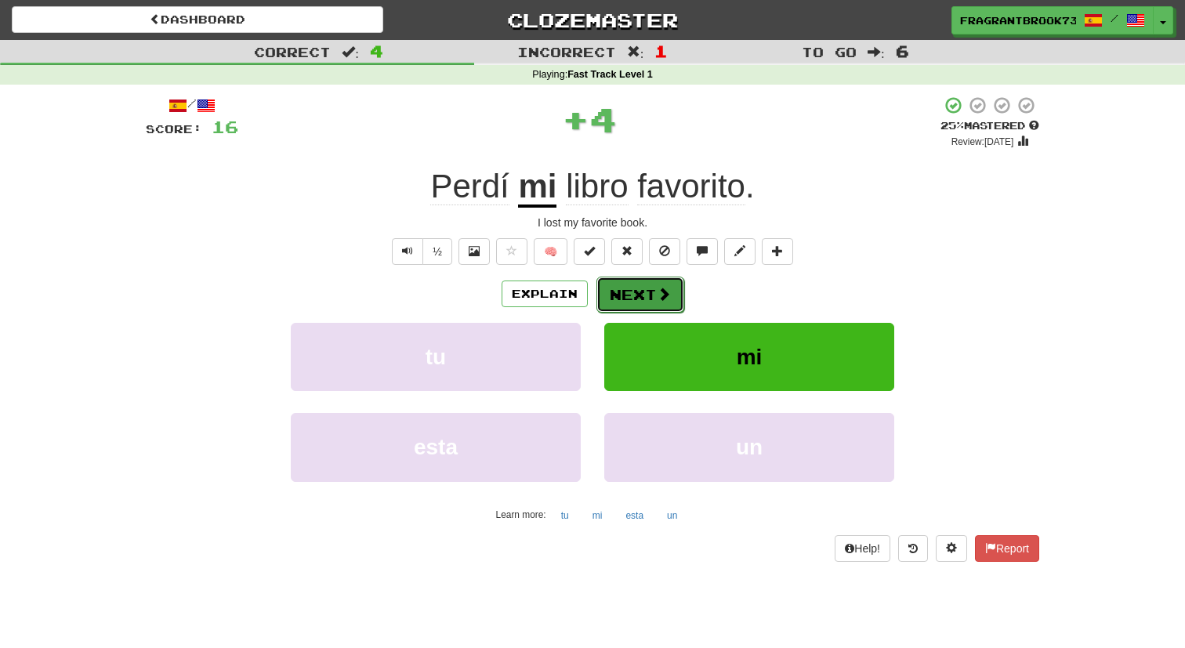
click at [653, 296] on button "Next" at bounding box center [641, 295] width 88 height 36
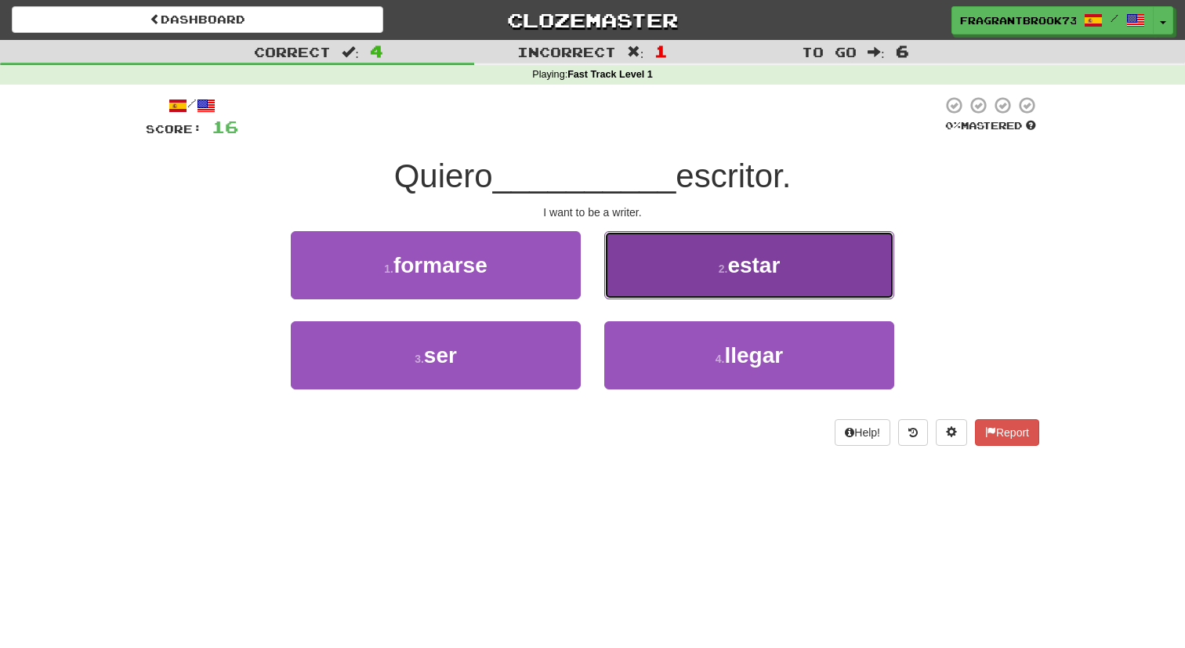
click at [719, 274] on small "2 ." at bounding box center [723, 269] width 9 height 13
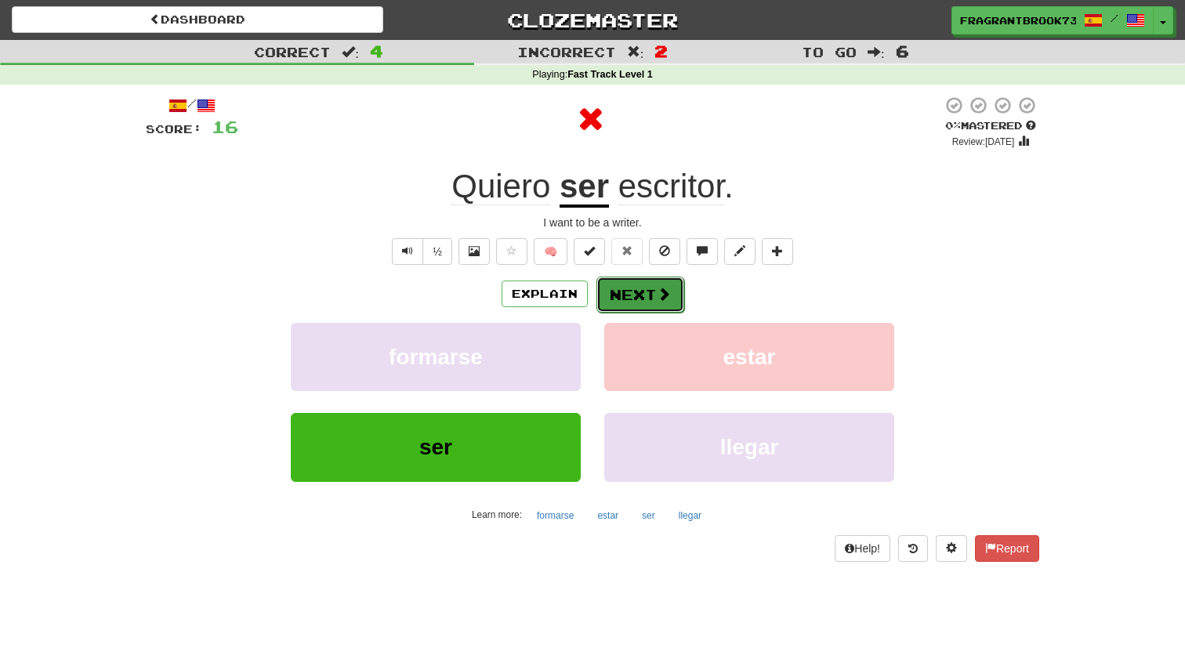
click at [660, 301] on span at bounding box center [664, 294] width 14 height 14
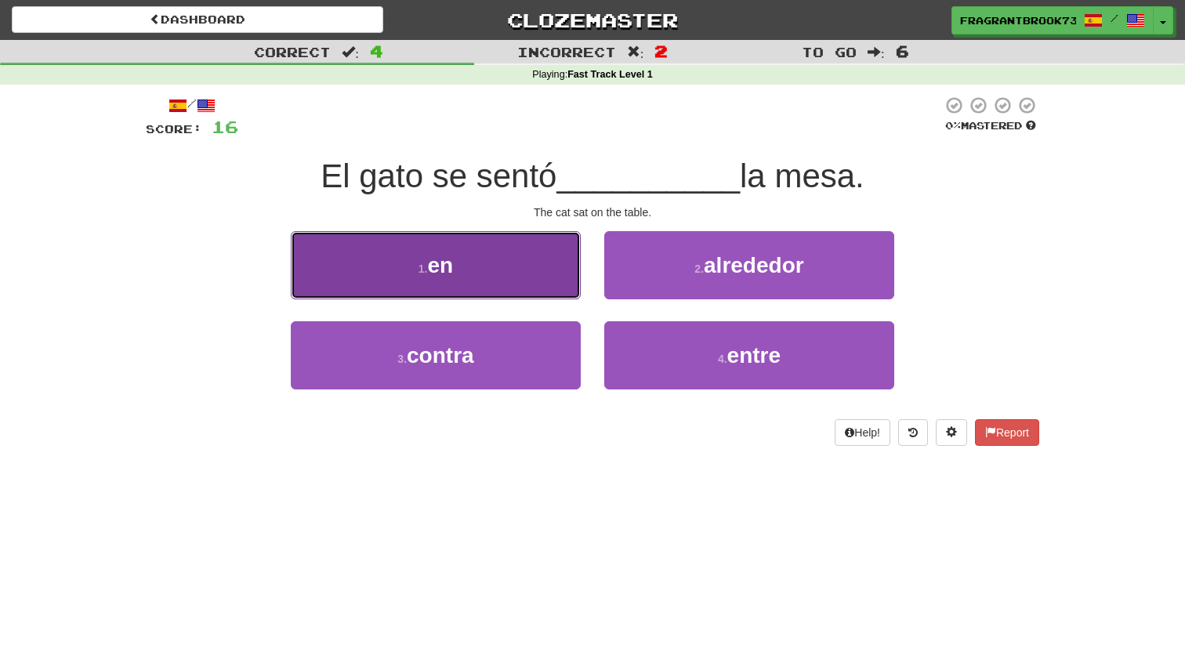
click at [512, 271] on button "1 . en" at bounding box center [436, 265] width 290 height 68
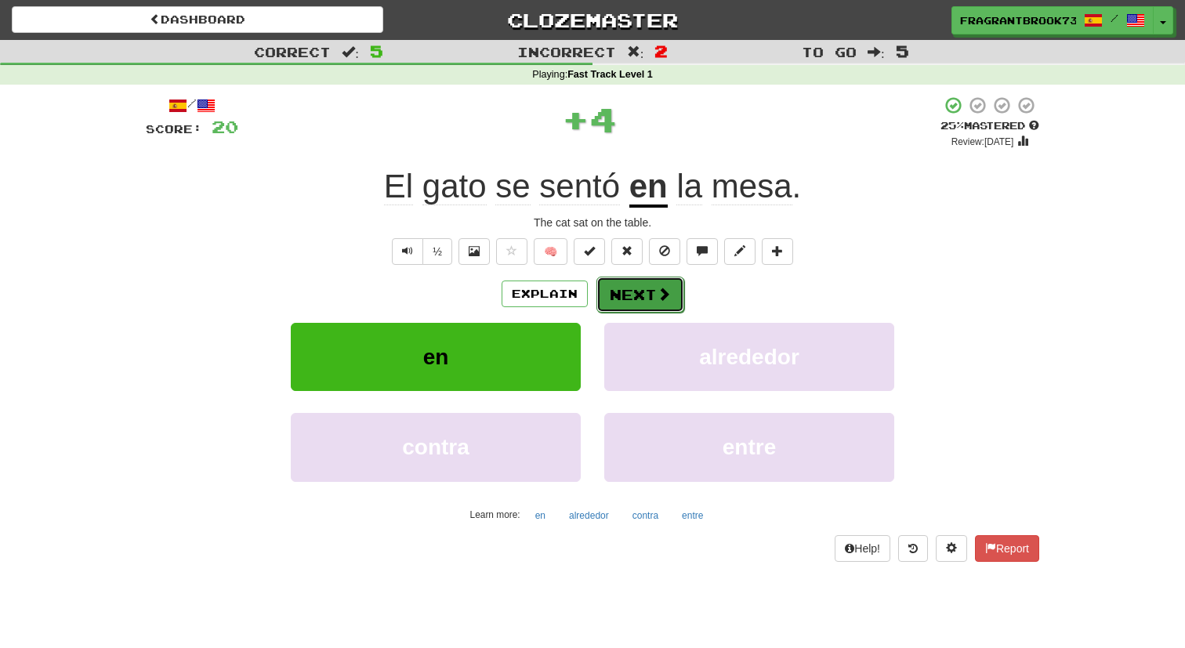
click at [633, 287] on button "Next" at bounding box center [641, 295] width 88 height 36
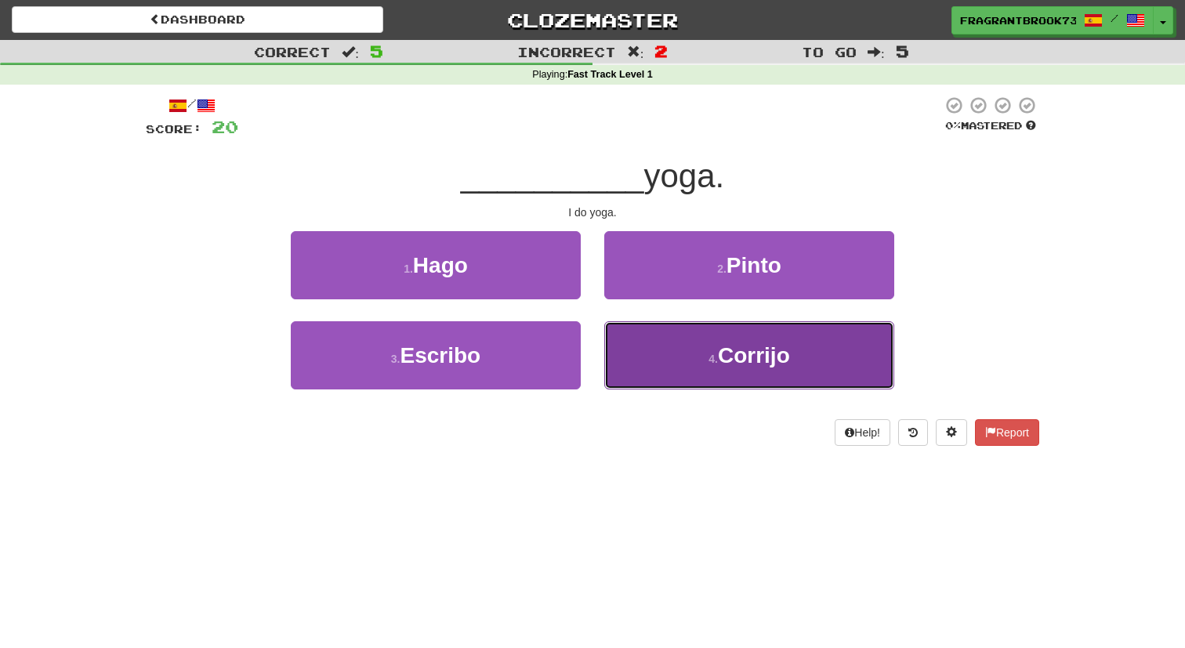
click at [742, 352] on span "Corrijo" at bounding box center [754, 355] width 72 height 24
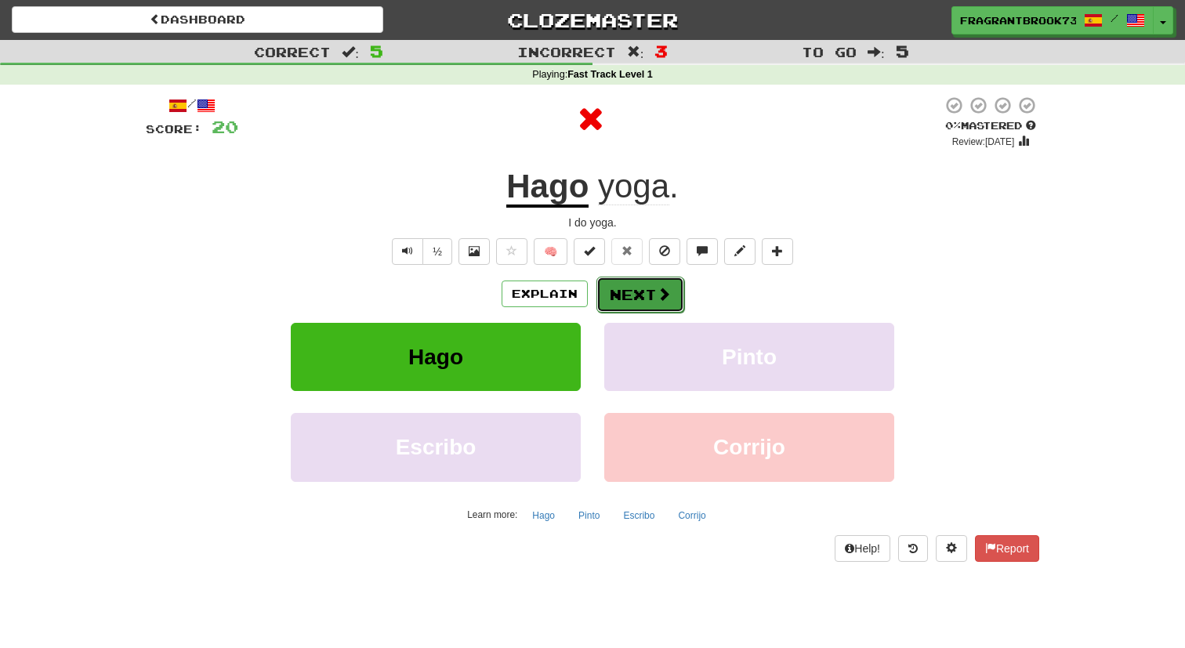
click at [641, 290] on button "Next" at bounding box center [641, 295] width 88 height 36
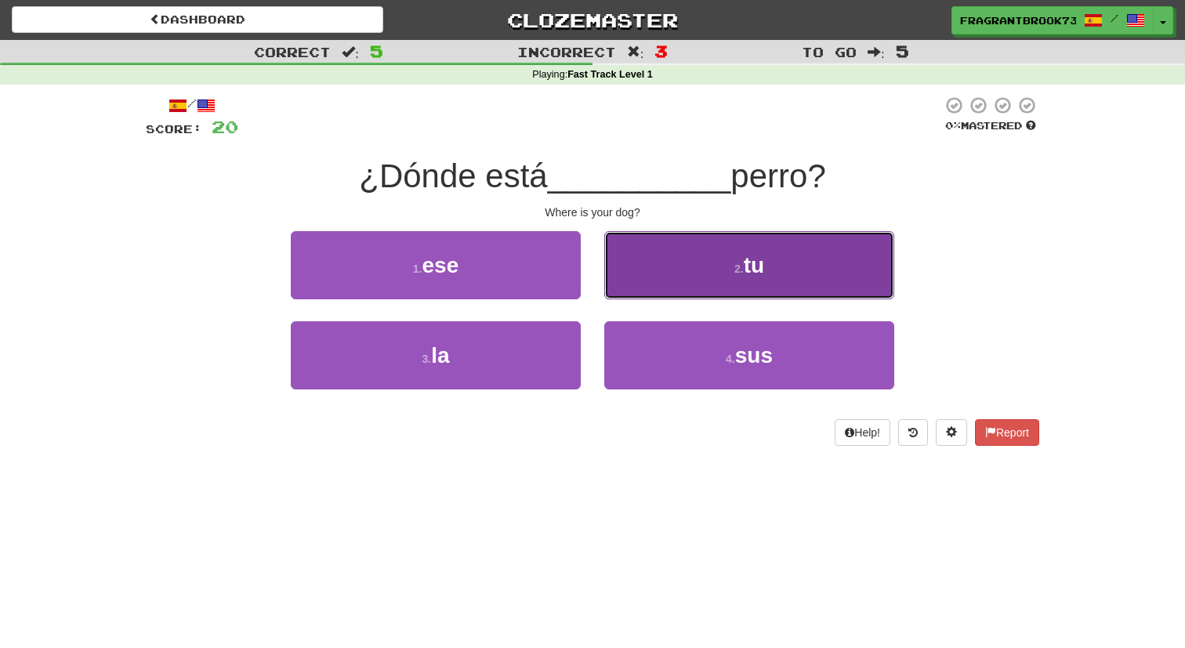
click at [641, 266] on button "2 . tu" at bounding box center [749, 265] width 290 height 68
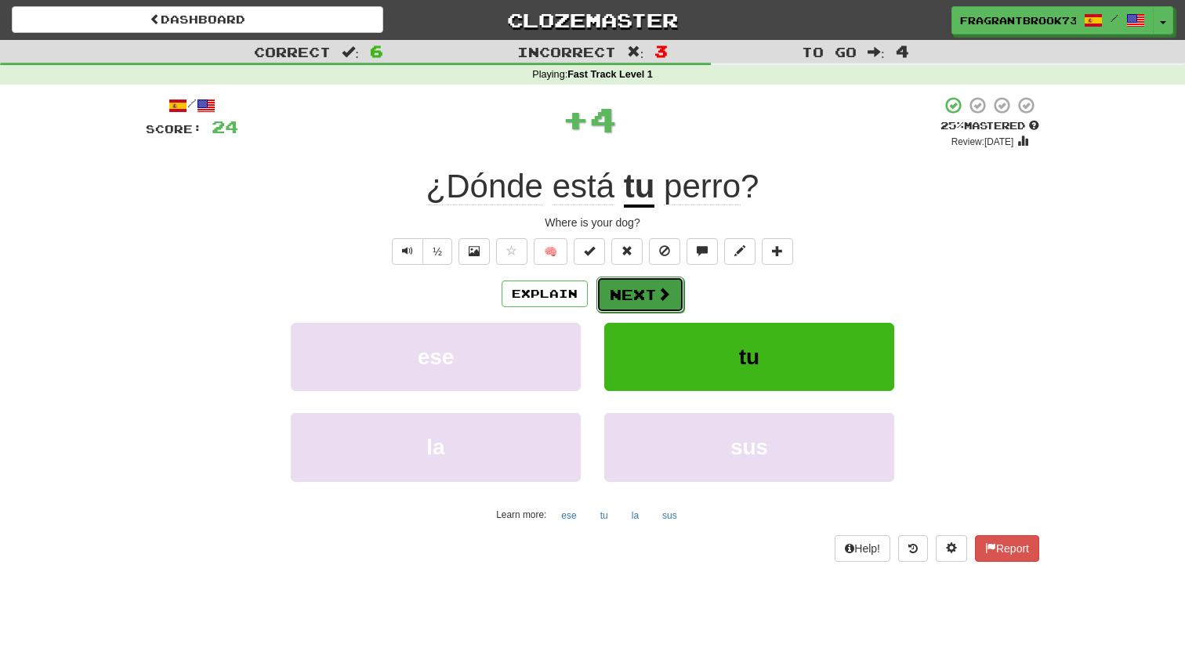
click at [636, 297] on button "Next" at bounding box center [641, 295] width 88 height 36
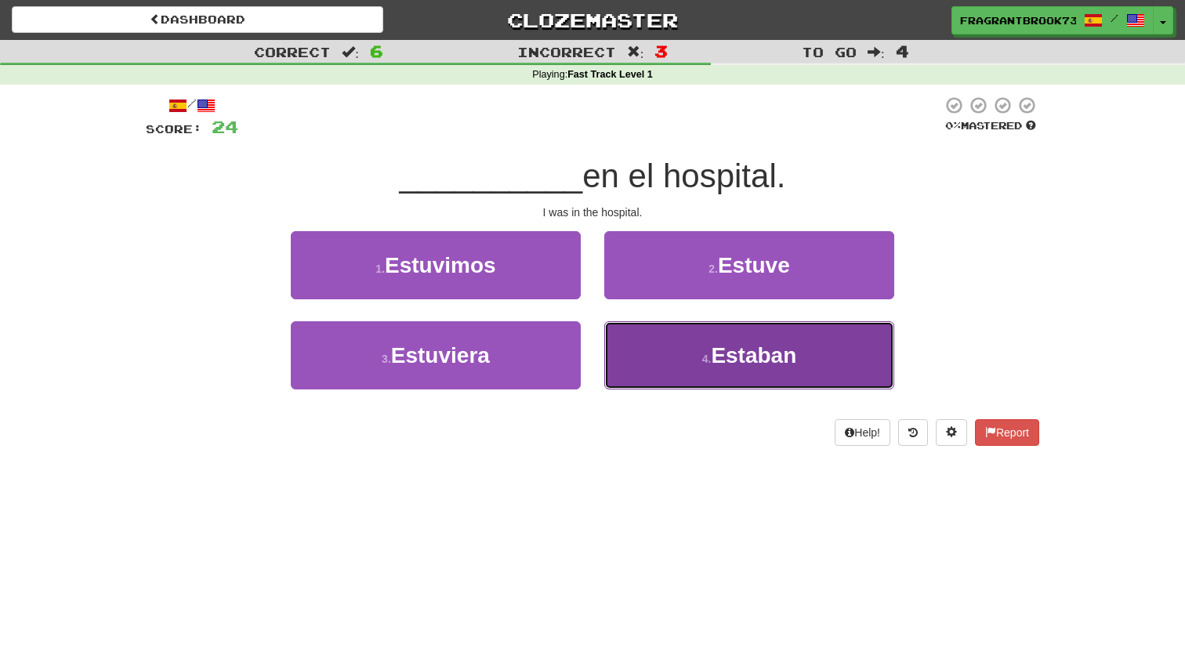
click at [718, 371] on button "4 . Estaban" at bounding box center [749, 355] width 290 height 68
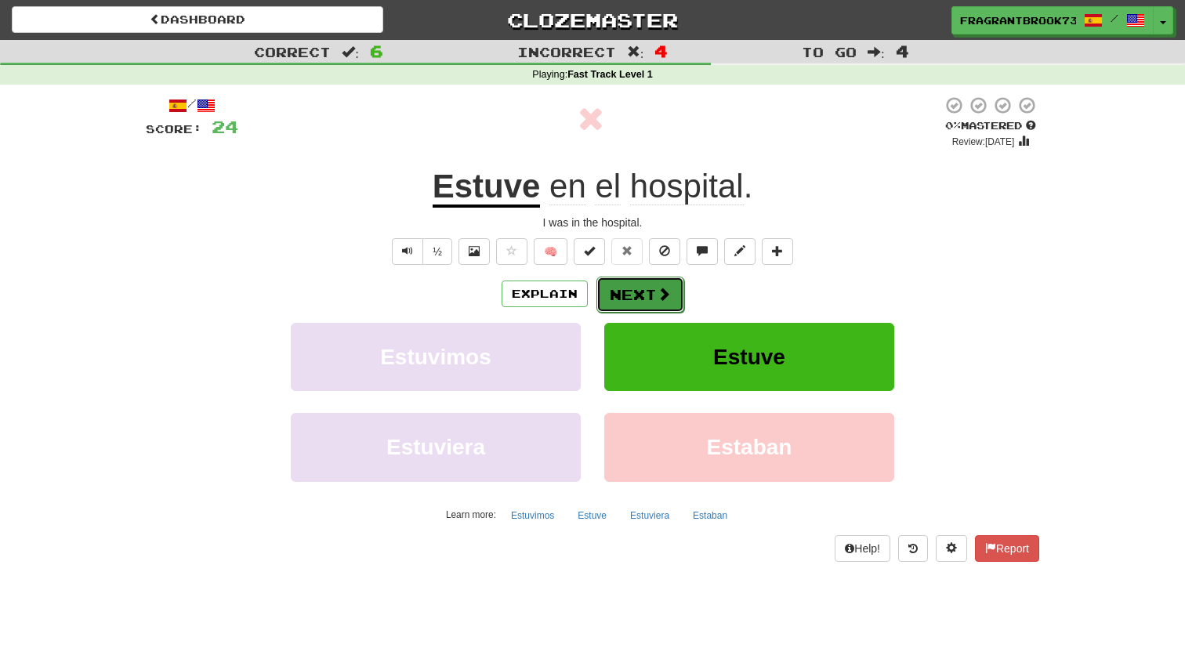
click at [653, 293] on button "Next" at bounding box center [641, 295] width 88 height 36
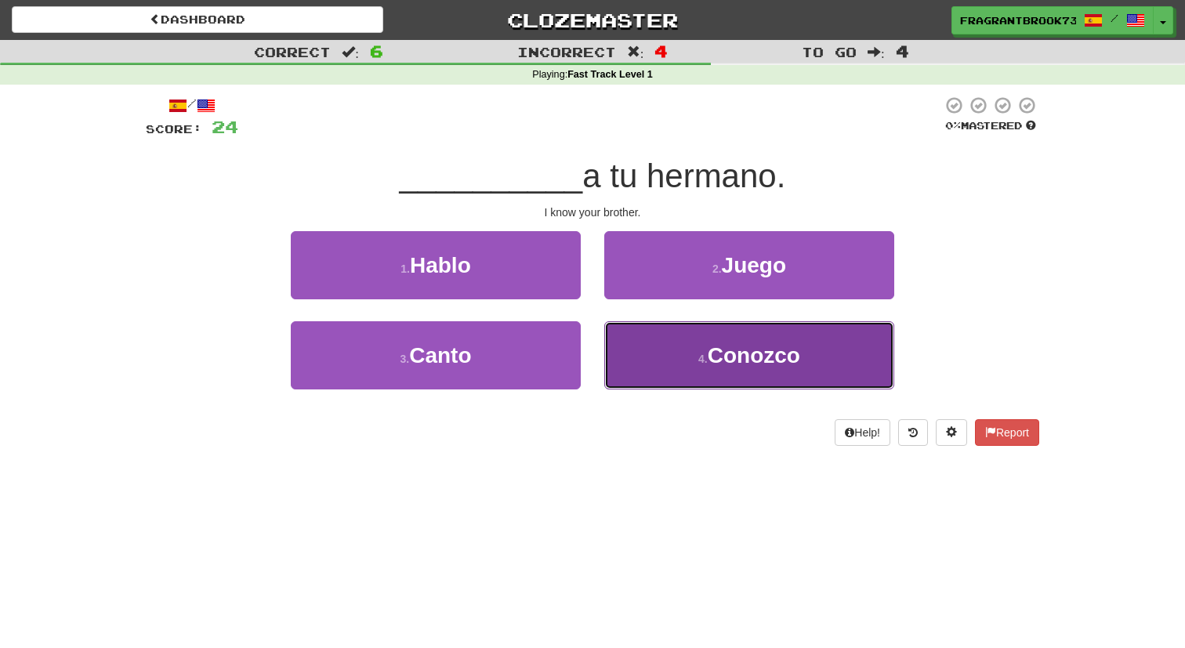
click at [670, 359] on button "4 . Conozco" at bounding box center [749, 355] width 290 height 68
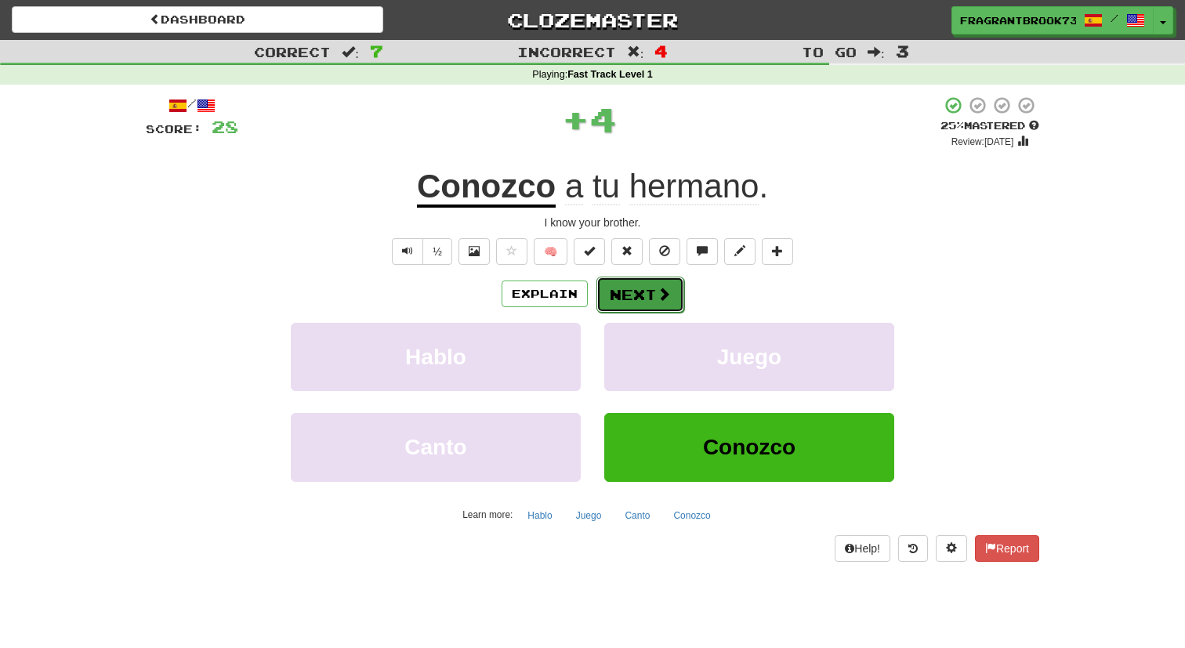
click at [645, 299] on button "Next" at bounding box center [641, 295] width 88 height 36
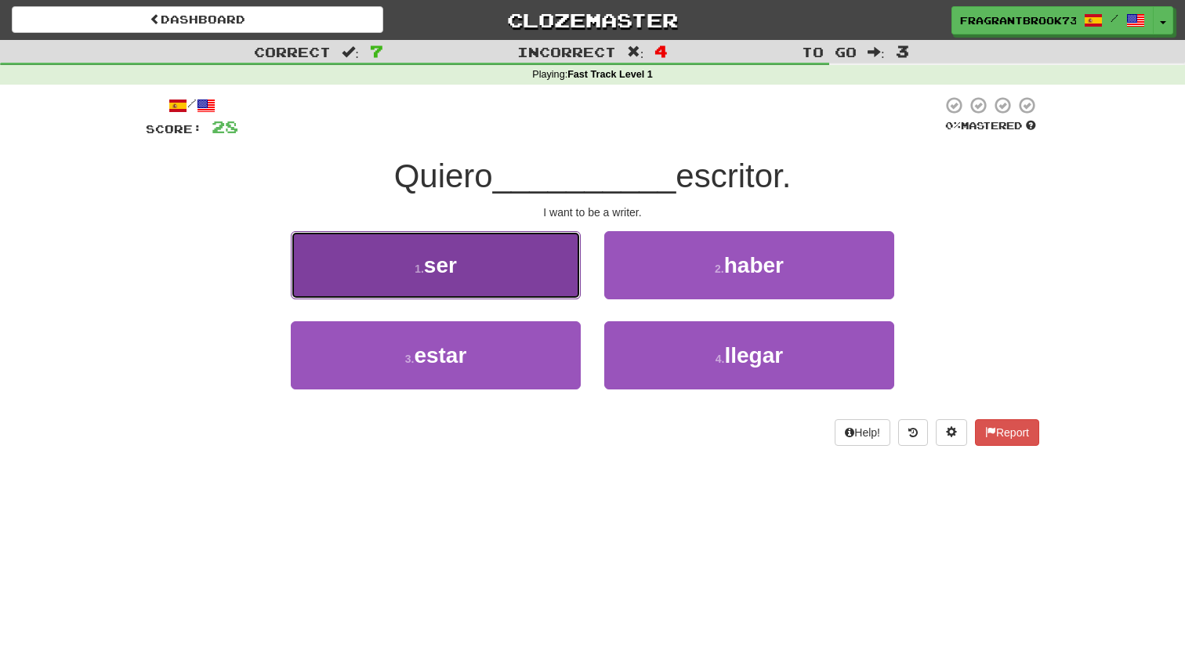
click at [504, 280] on button "1 . ser" at bounding box center [436, 265] width 290 height 68
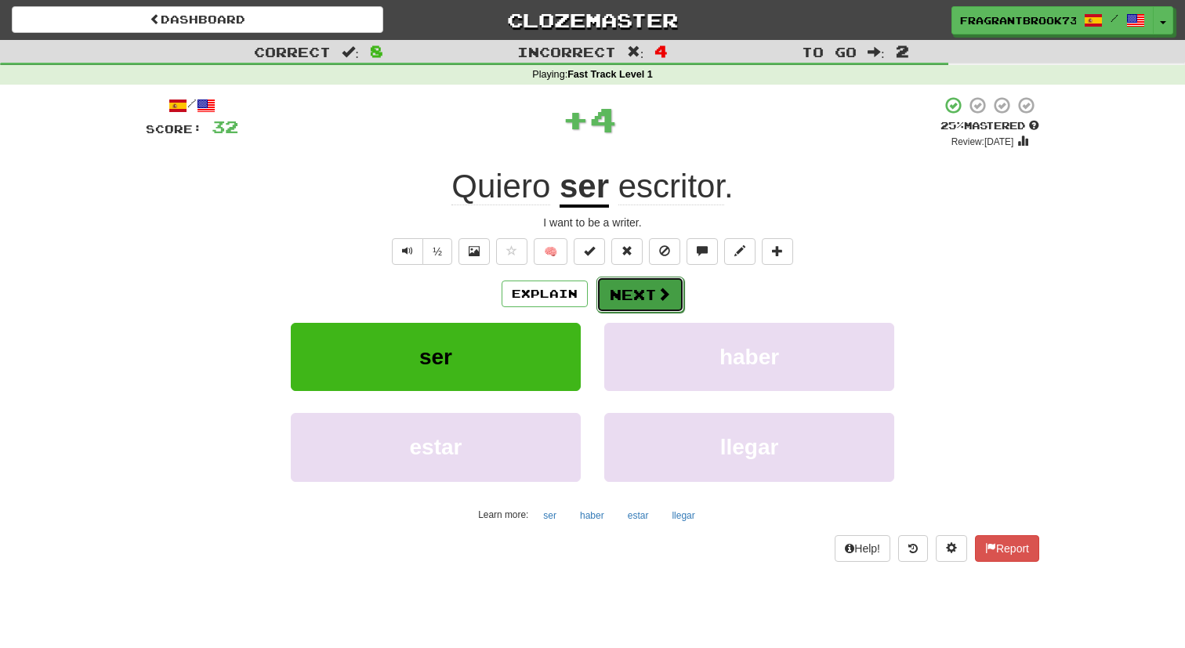
click at [615, 292] on button "Next" at bounding box center [641, 295] width 88 height 36
